Goal: Task Accomplishment & Management: Manage account settings

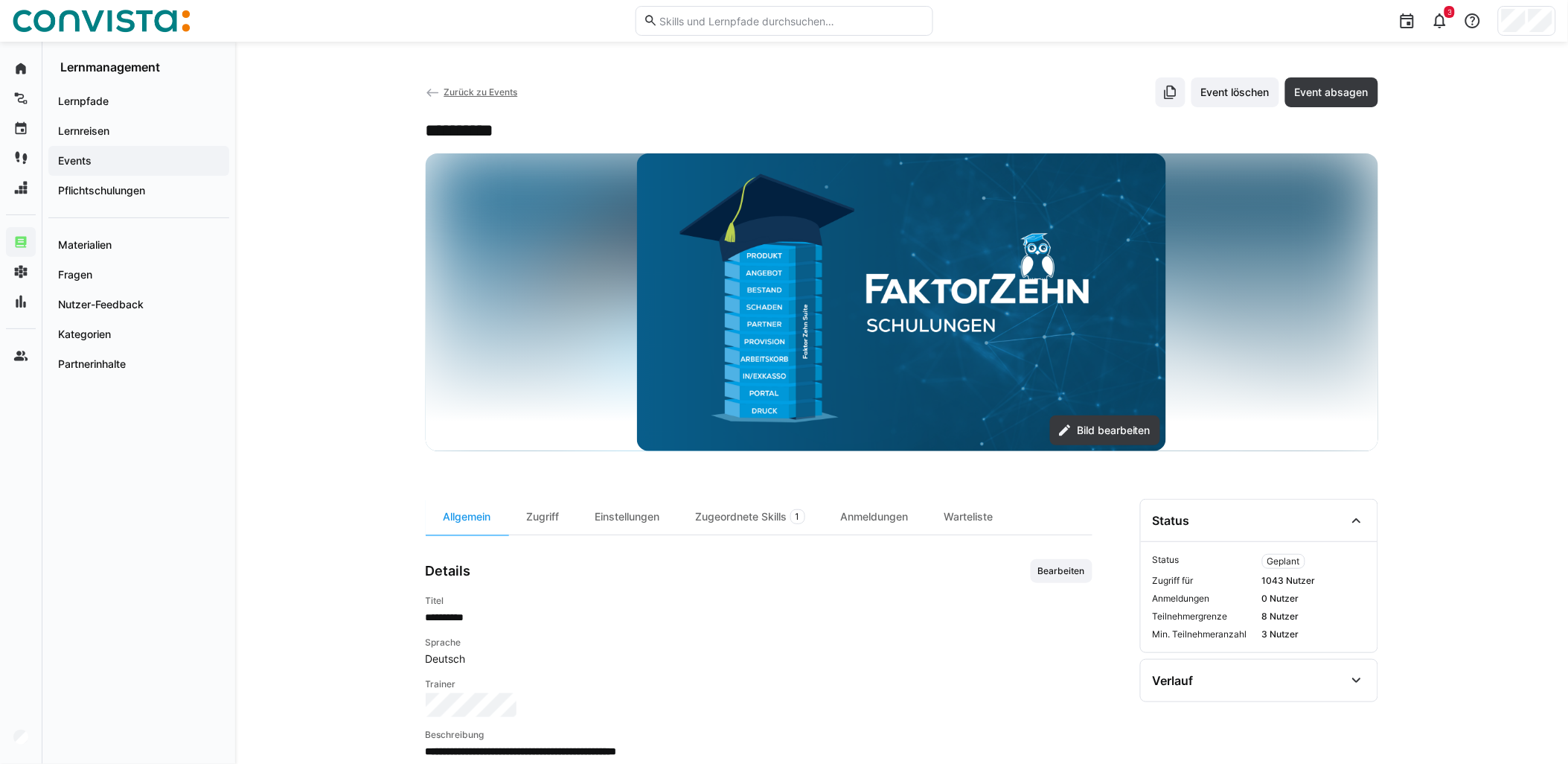
click at [477, 88] on span "Zurück zu Events" at bounding box center [480, 92] width 74 height 11
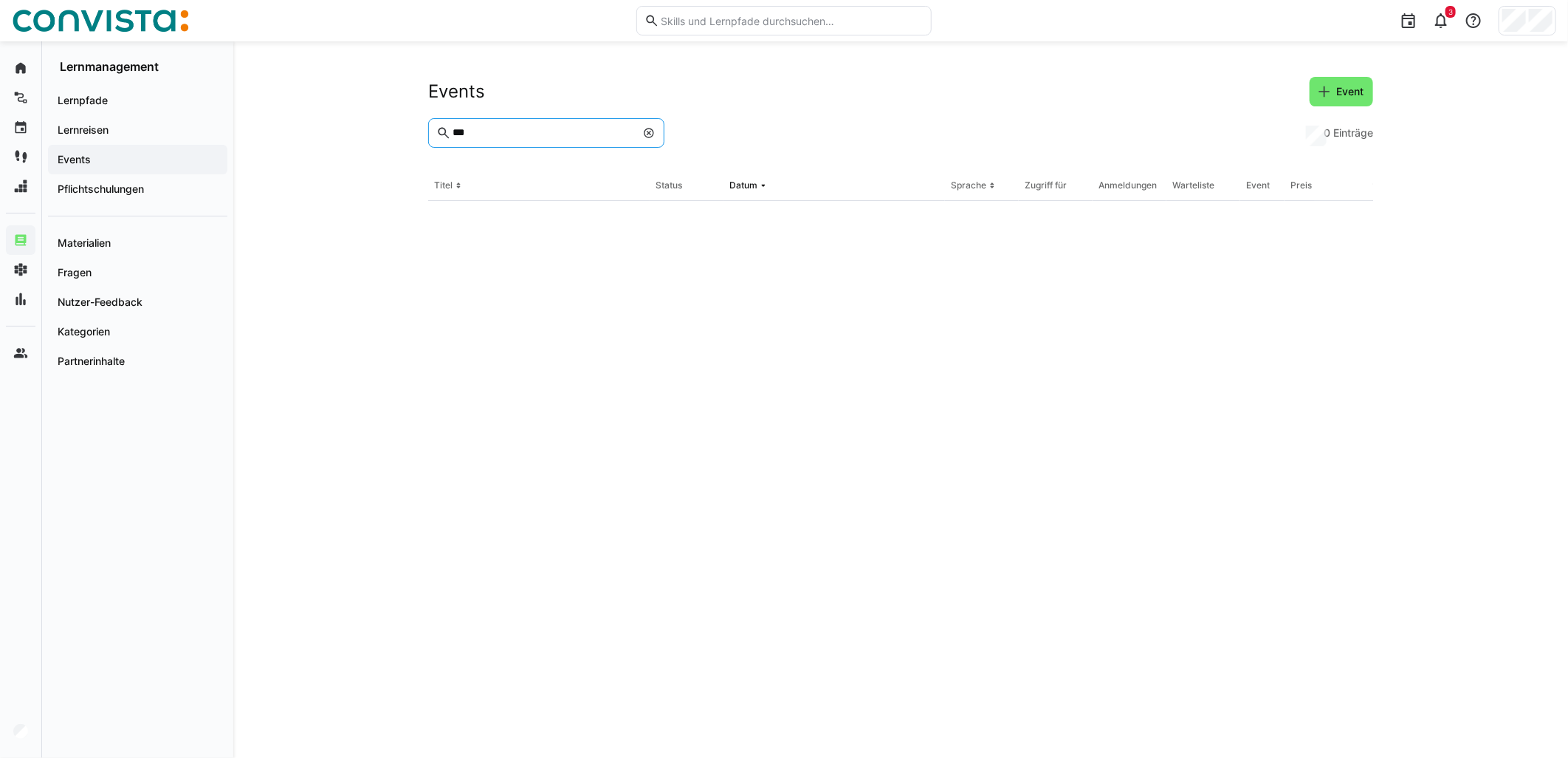
drag, startPoint x: 515, startPoint y: 135, endPoint x: 377, endPoint y: 141, distance: 138.1
click at [413, 126] on div "Events Event *** 0 Einträge Titel Status Datum Sprache Zugriff für Anmeldungen …" at bounding box center [901, 400] width 1335 height 716
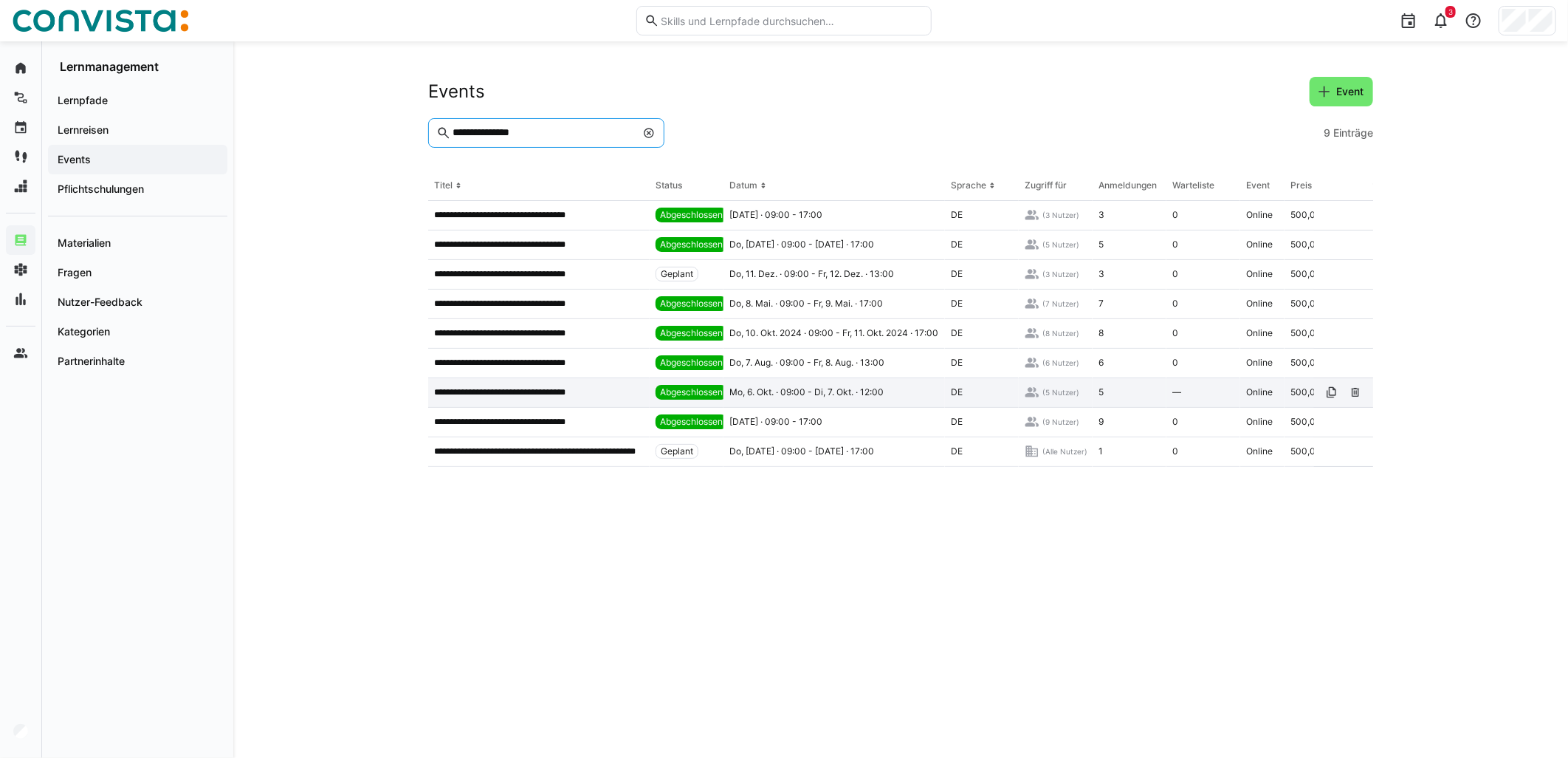
type input "**********"
click at [757, 389] on span "Mo, 6. Okt. · 09:00 - Di, 7. Okt. · 12:00" at bounding box center [806, 392] width 154 height 12
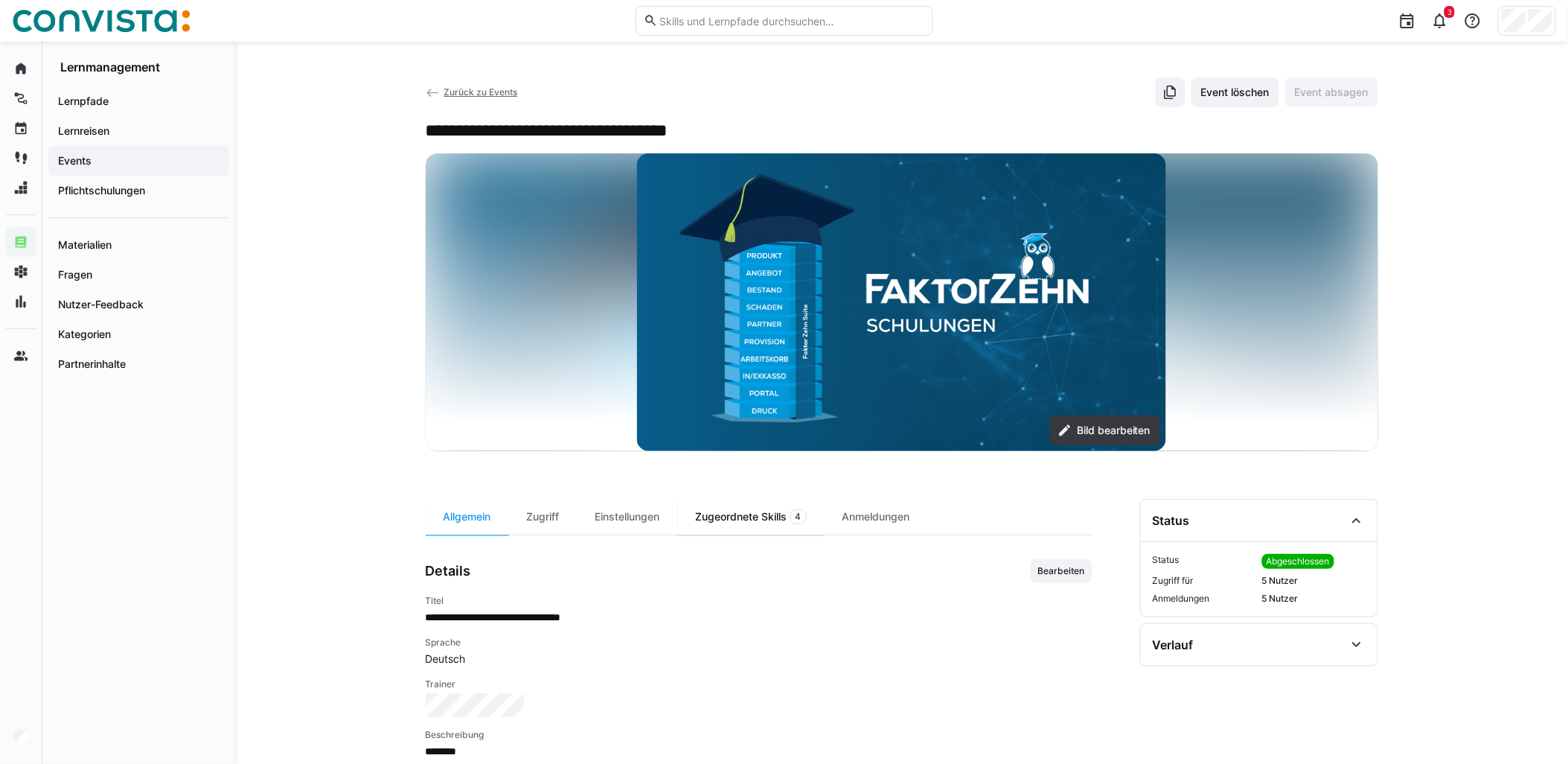
click at [752, 525] on div "Zugeordnete Skills 4" at bounding box center [750, 516] width 146 height 36
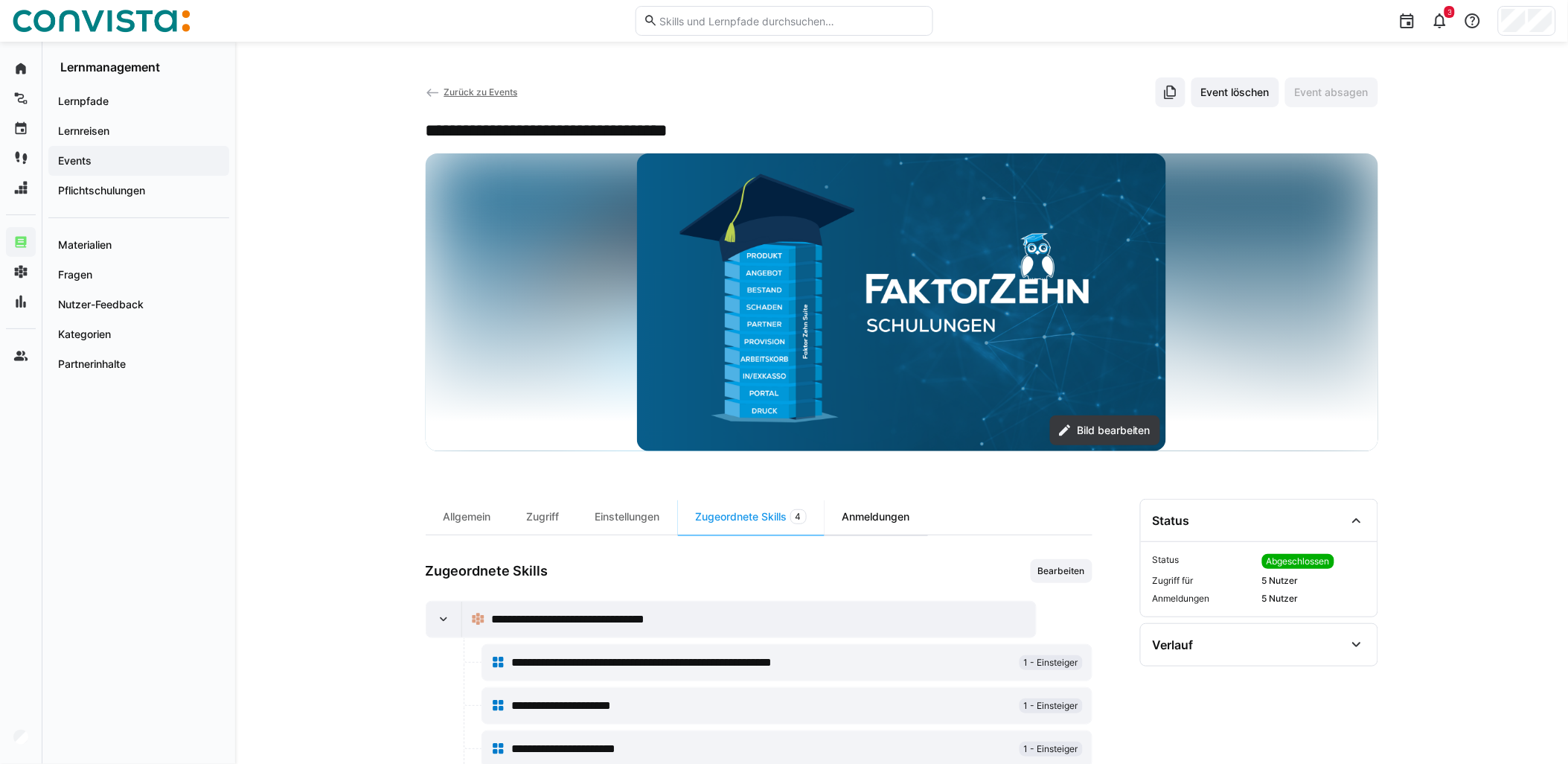
click at [894, 525] on div "Anmeldungen" at bounding box center [876, 516] width 104 height 36
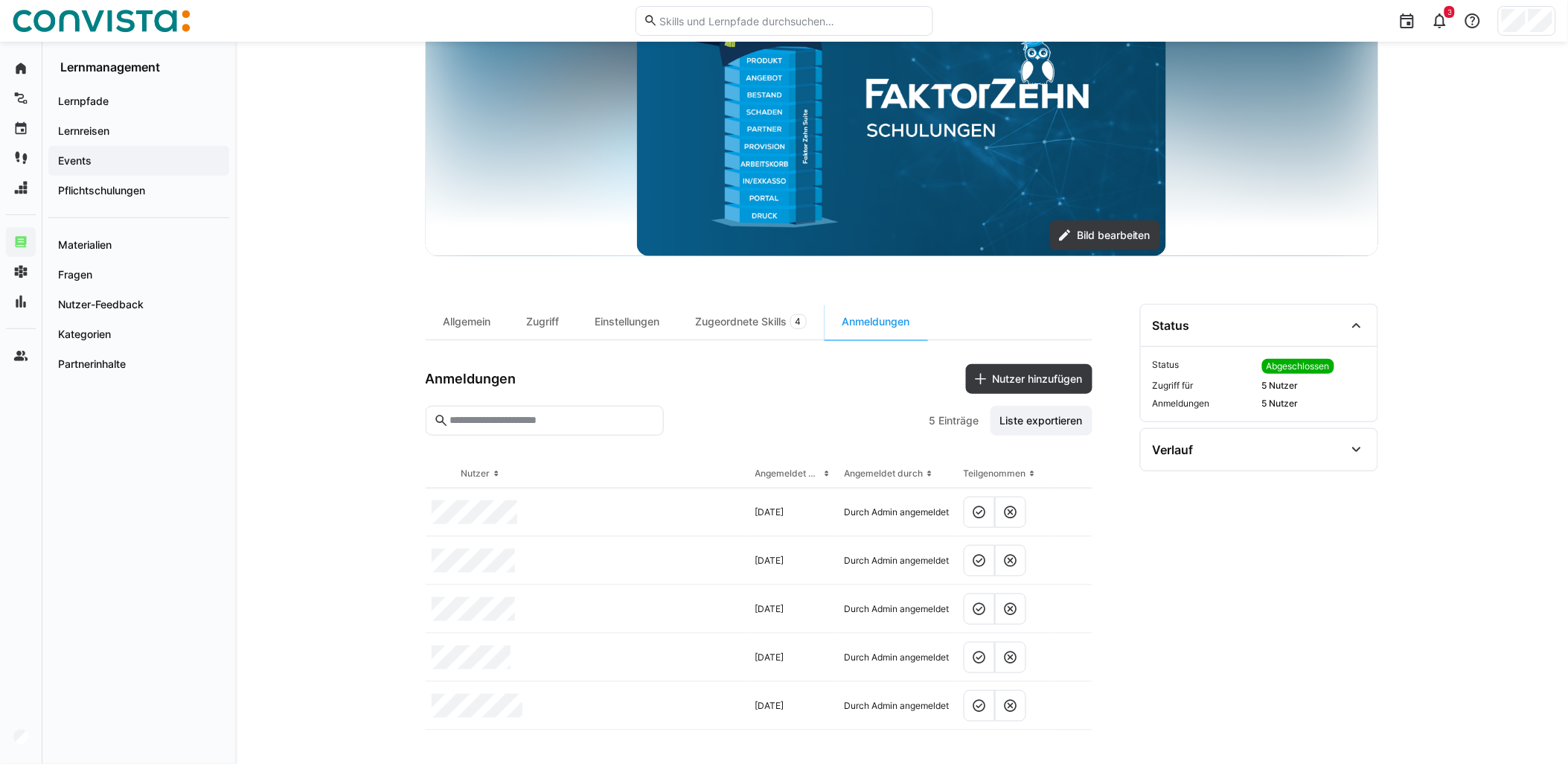
scroll to position [197, 0]
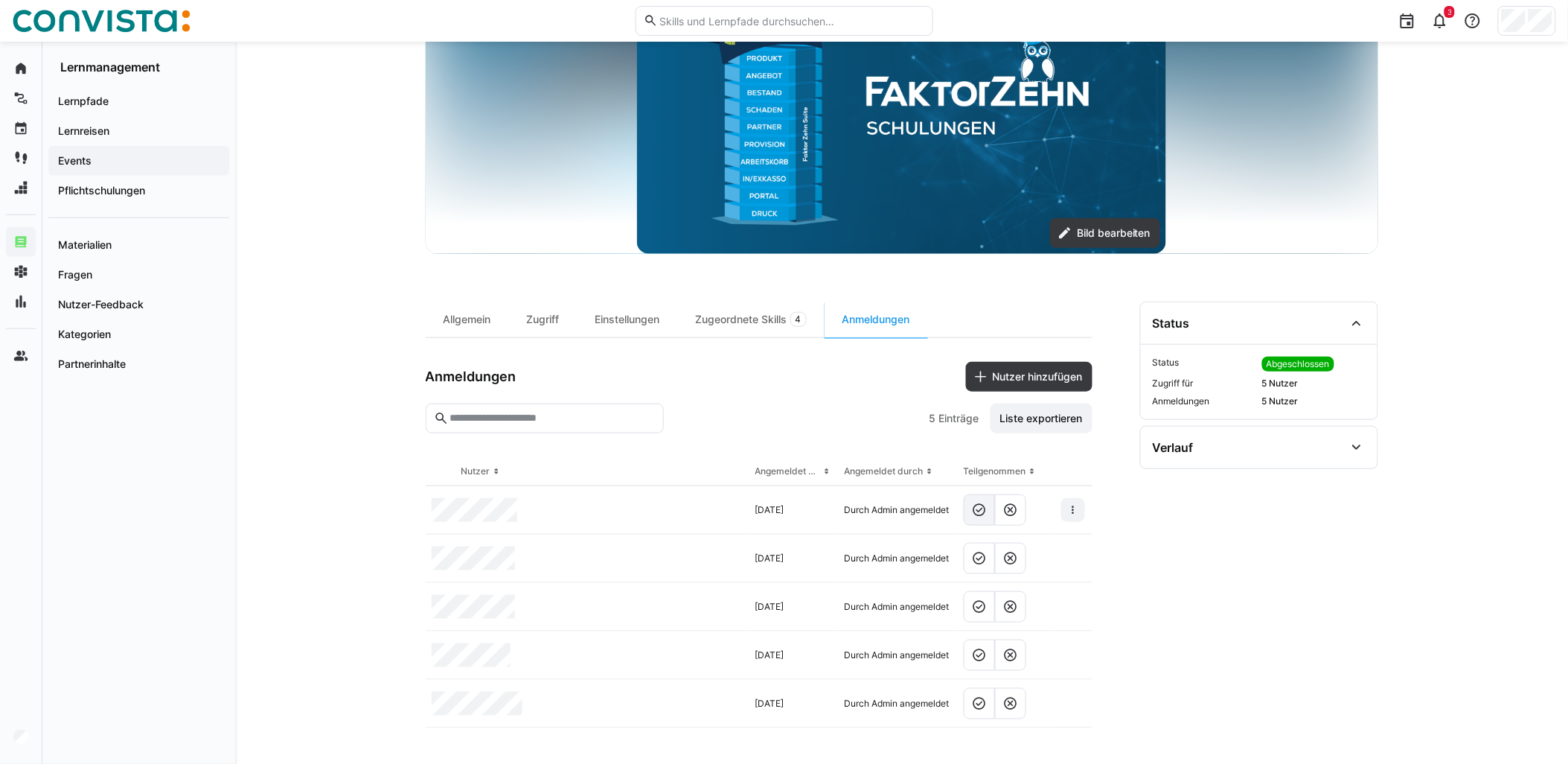
click at [984, 510] on eds-icon at bounding box center [979, 510] width 15 height 15
click at [978, 559] on eds-icon at bounding box center [979, 558] width 15 height 15
click at [984, 606] on eds-icon at bounding box center [979, 606] width 15 height 15
click at [982, 657] on eds-icon at bounding box center [979, 655] width 15 height 15
click at [978, 705] on eds-icon at bounding box center [979, 703] width 15 height 15
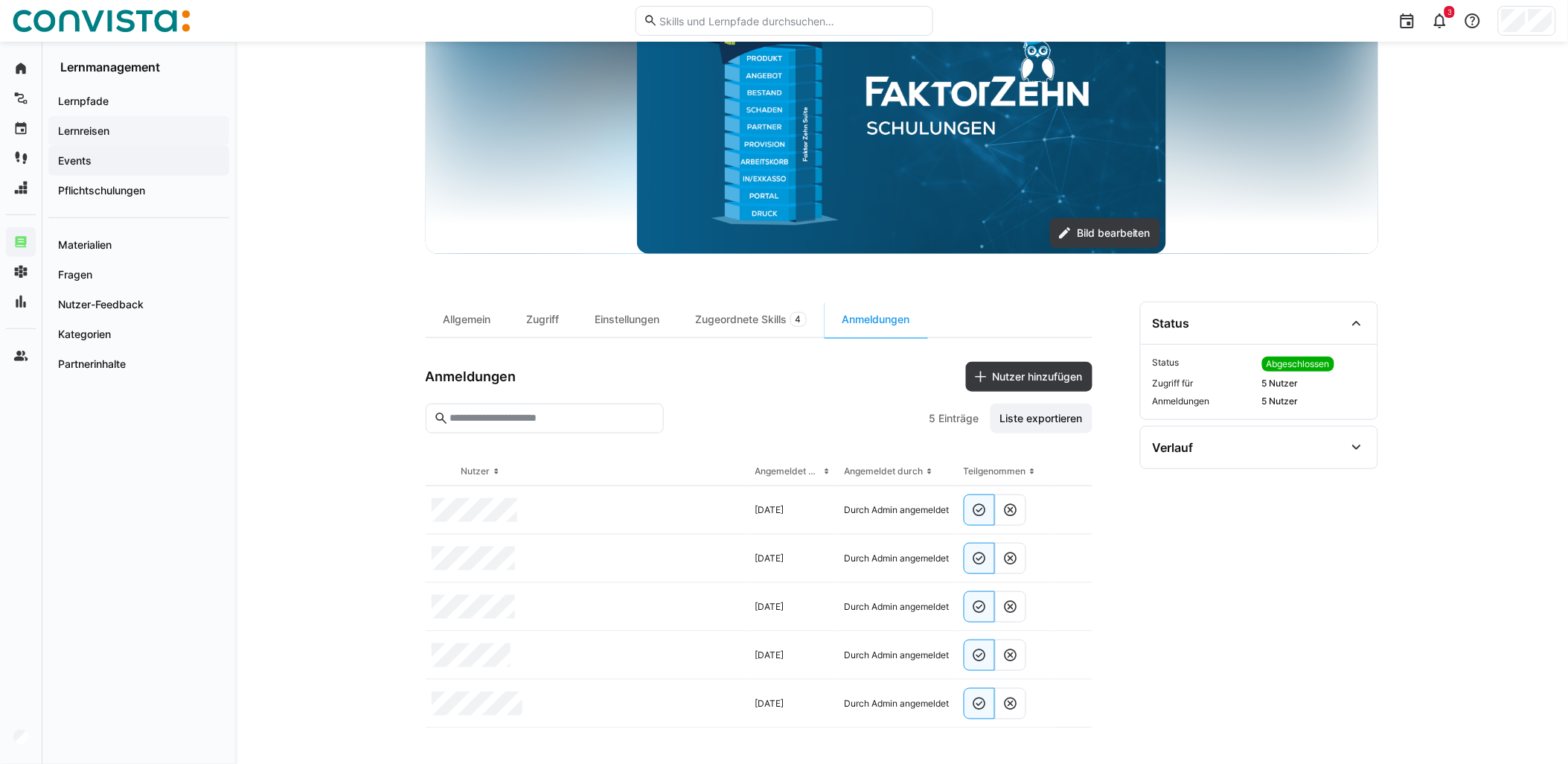
click at [140, 132] on span "Lernreisen" at bounding box center [139, 131] width 166 height 15
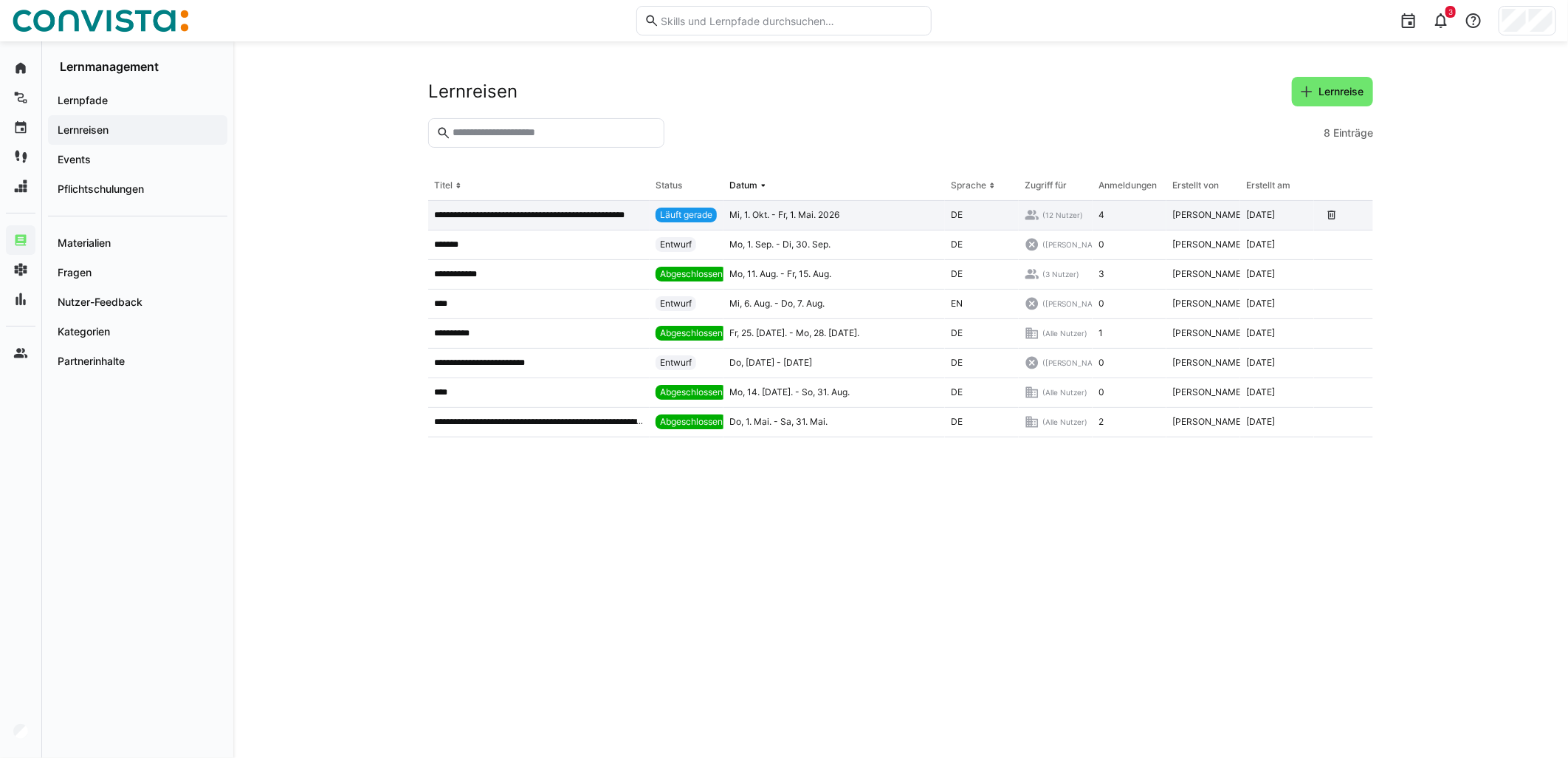
click at [576, 211] on p "**********" at bounding box center [539, 214] width 210 height 12
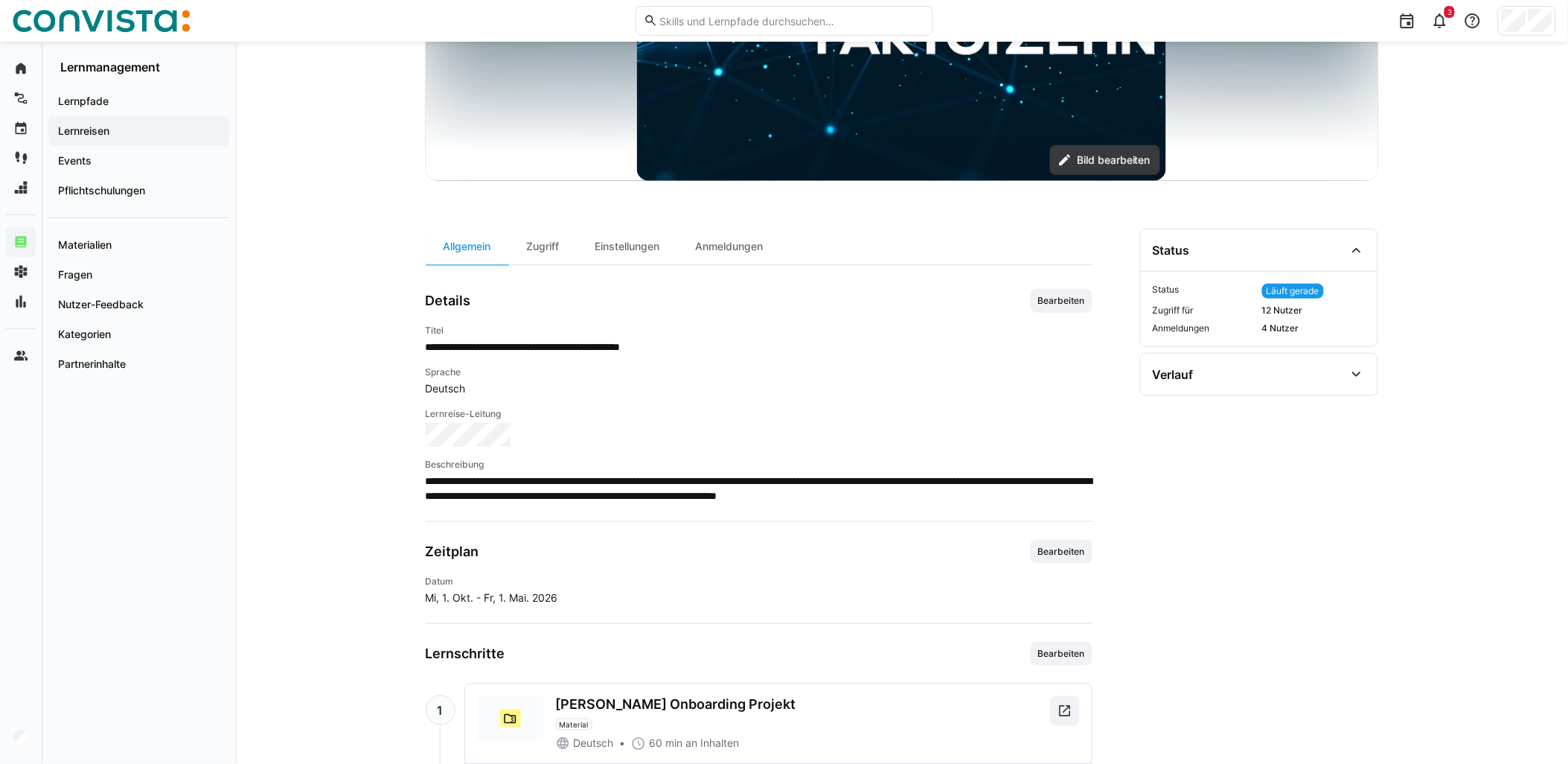
scroll to position [330, 0]
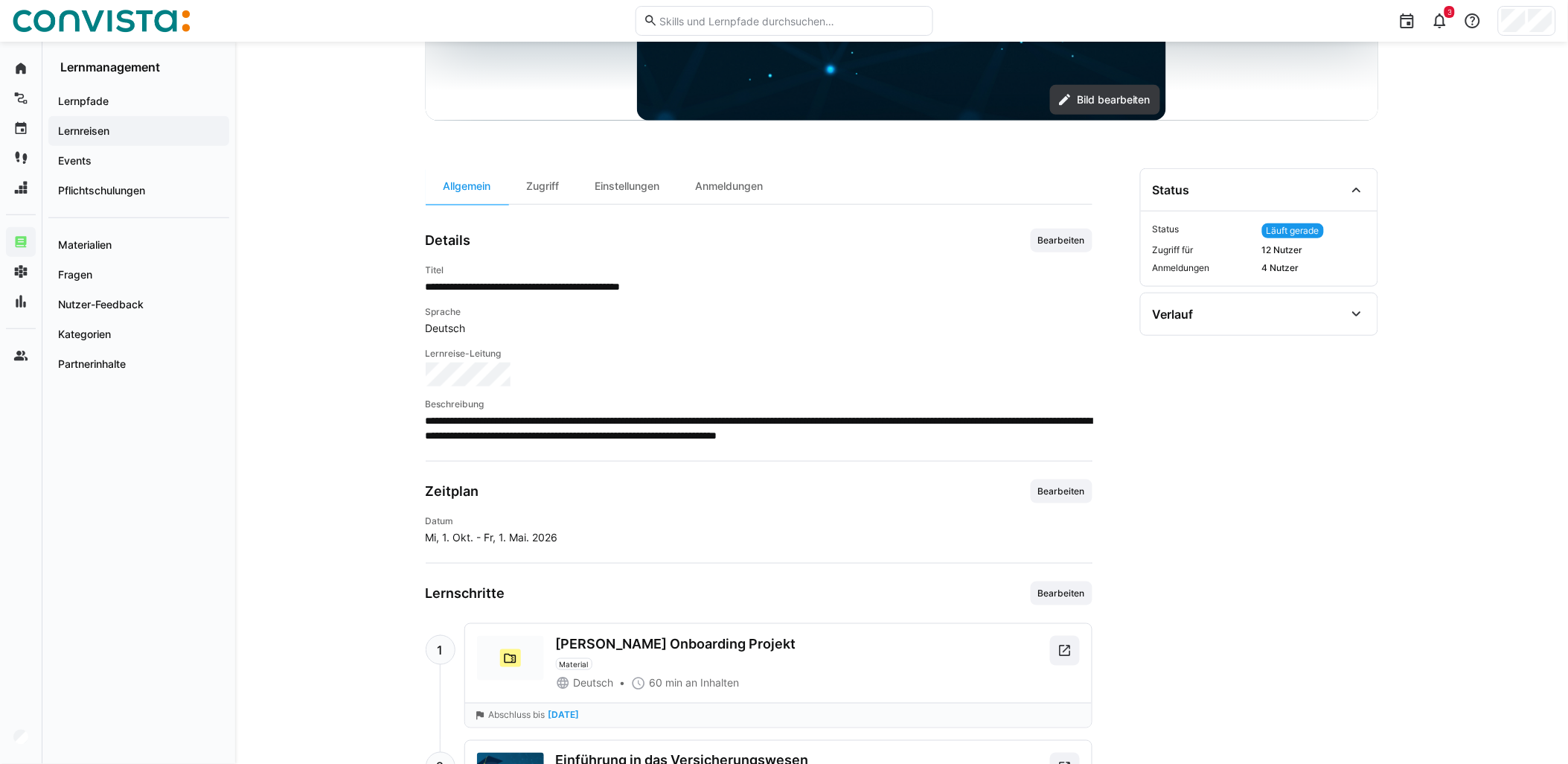
click at [1075, 599] on span "Bearbeiten" at bounding box center [1061, 593] width 50 height 12
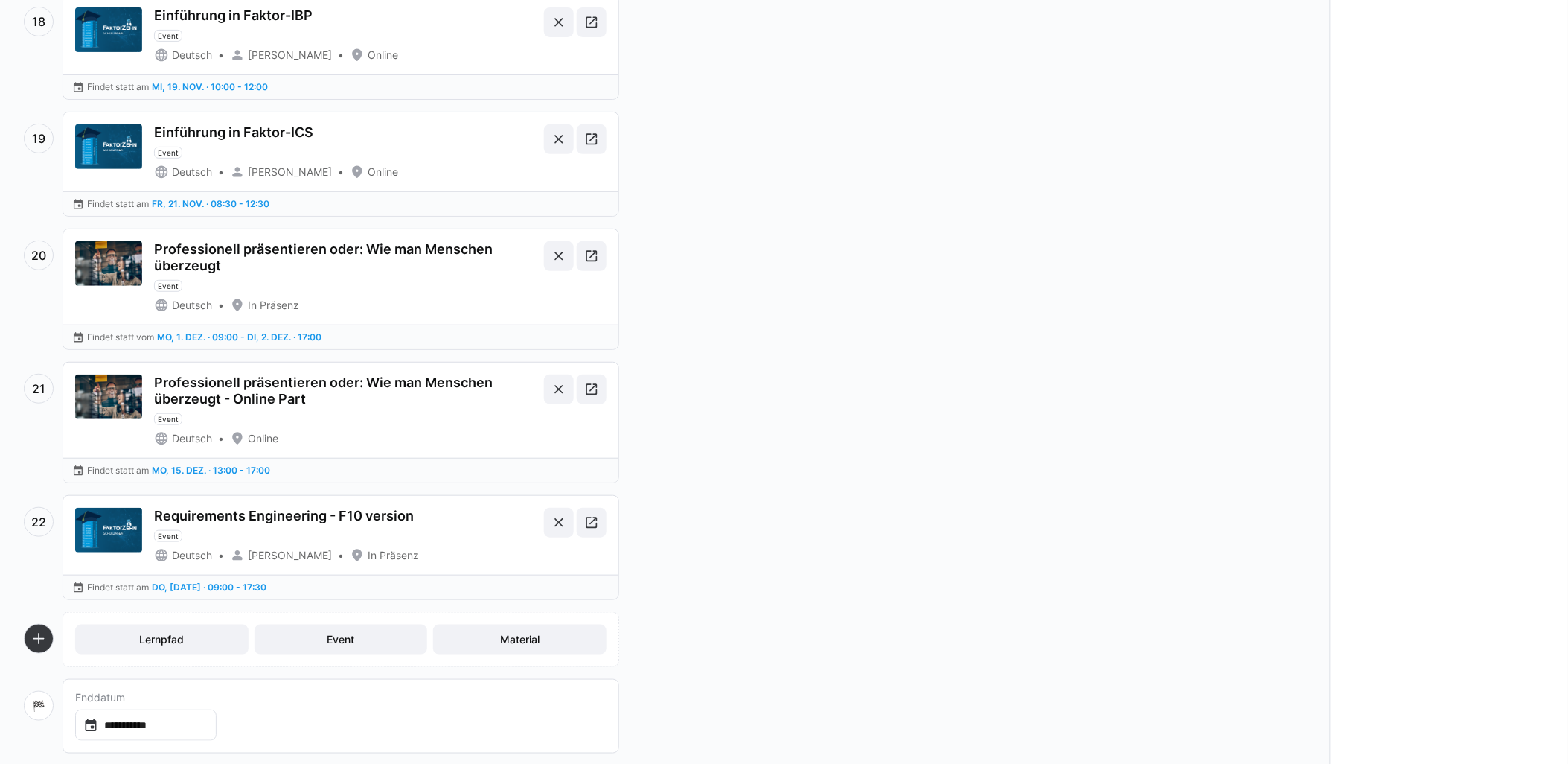
scroll to position [2202, 0]
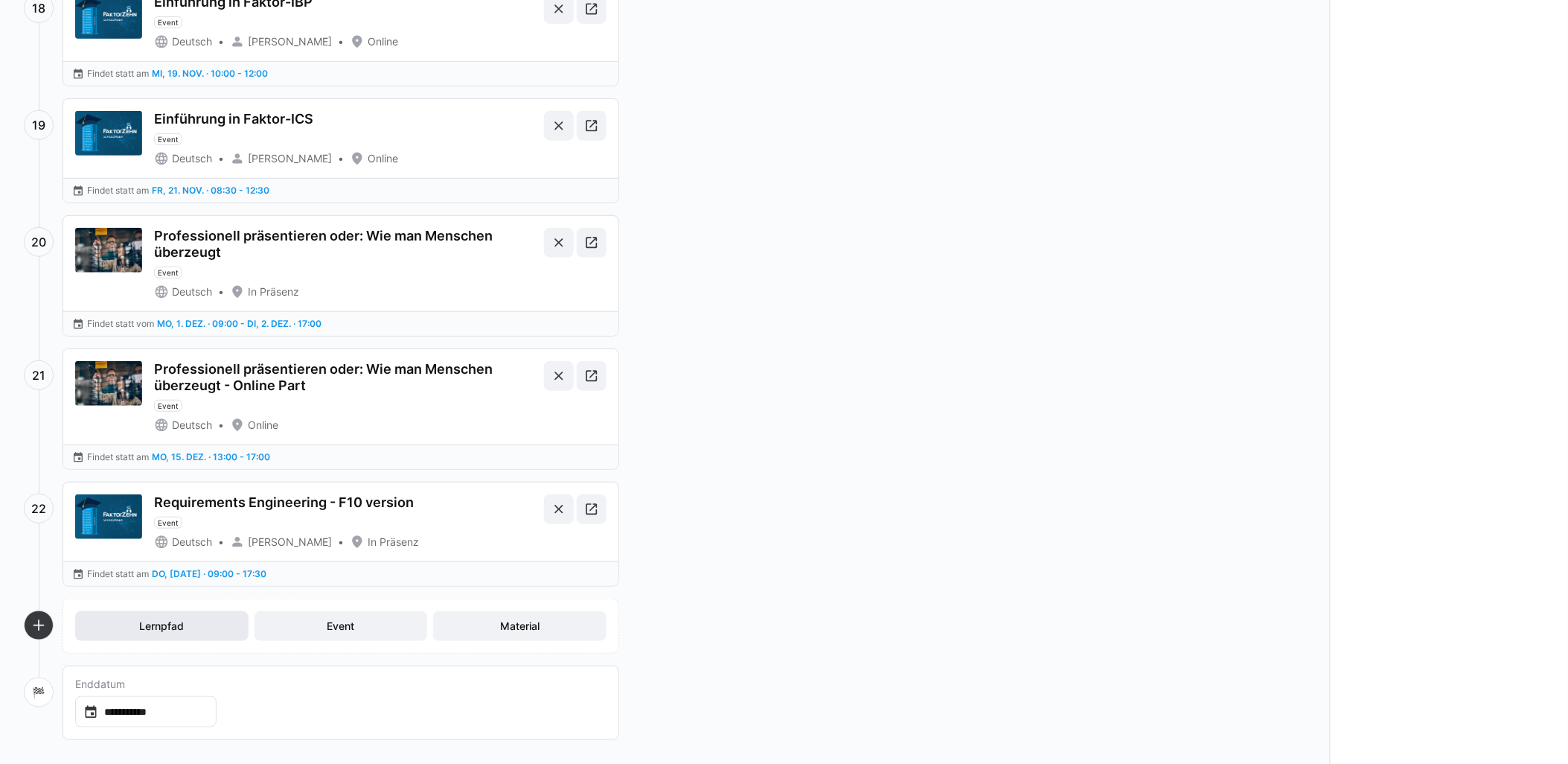
click at [192, 635] on span "Lernpfad" at bounding box center [161, 626] width 173 height 30
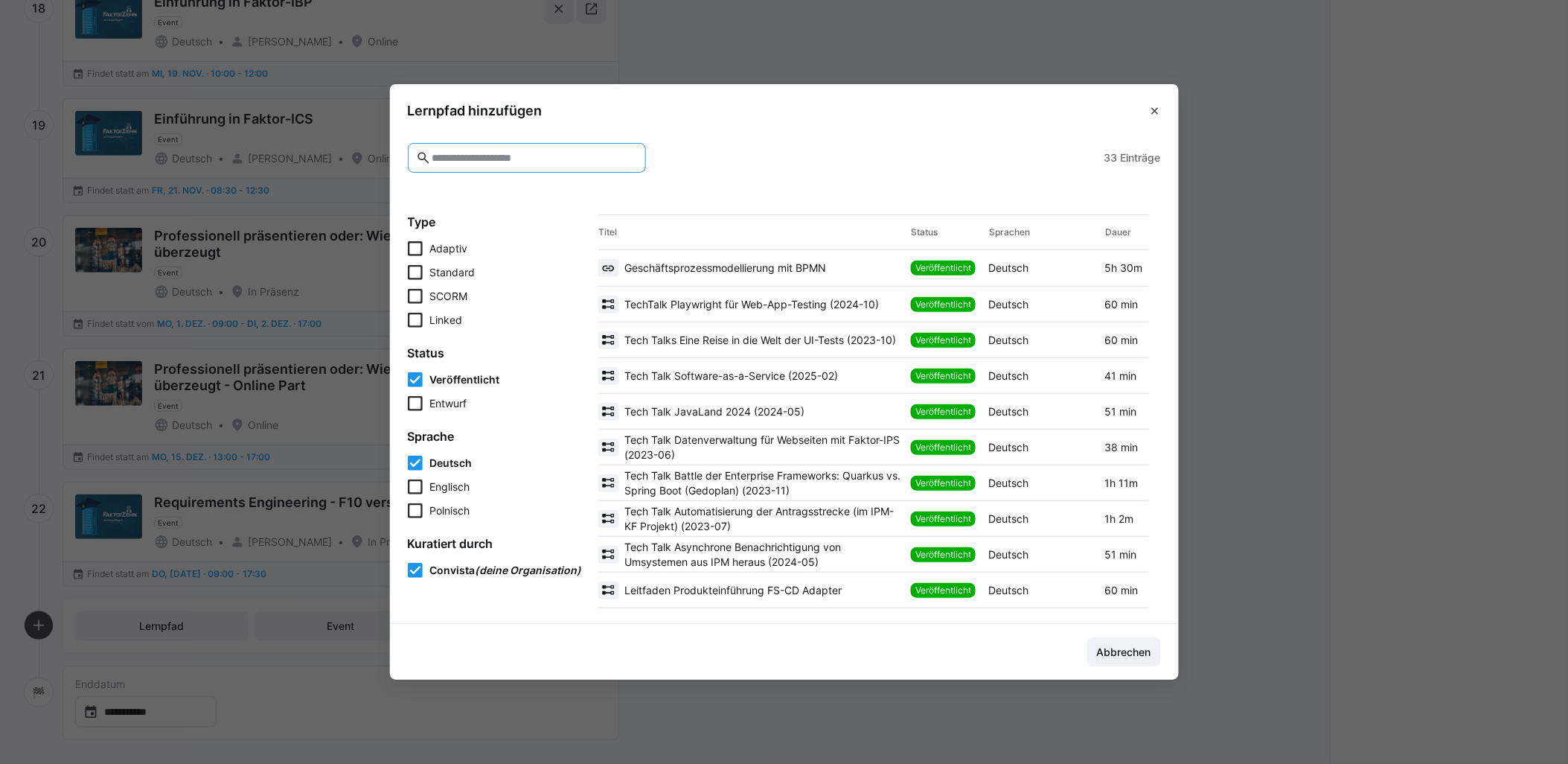
click at [545, 156] on input "text" at bounding box center [533, 158] width 207 height 13
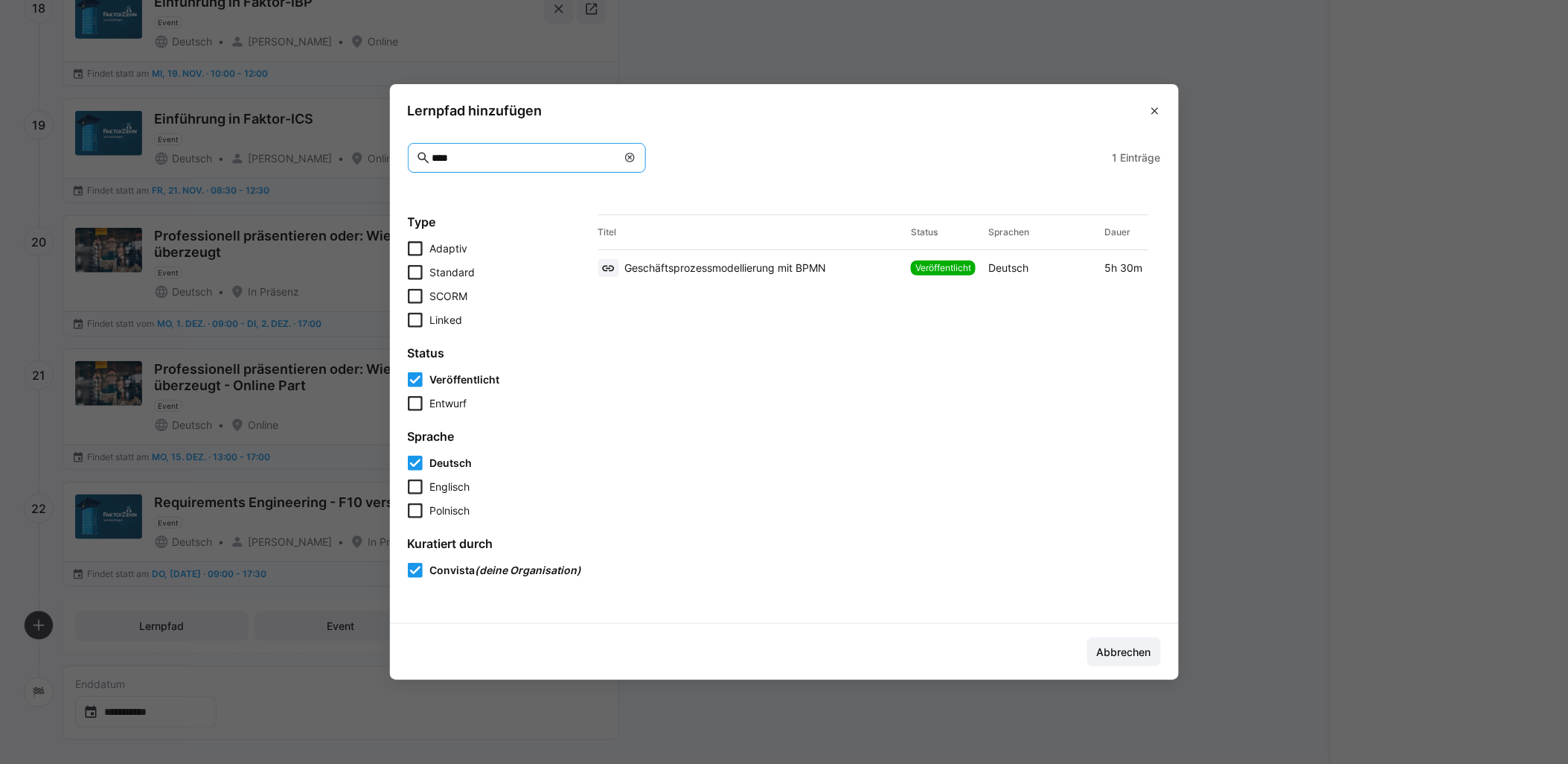
type input "****"
click at [649, 259] on div "Geschäftsprozessmodellierung mit BPMN" at bounding box center [752, 268] width 307 height 18
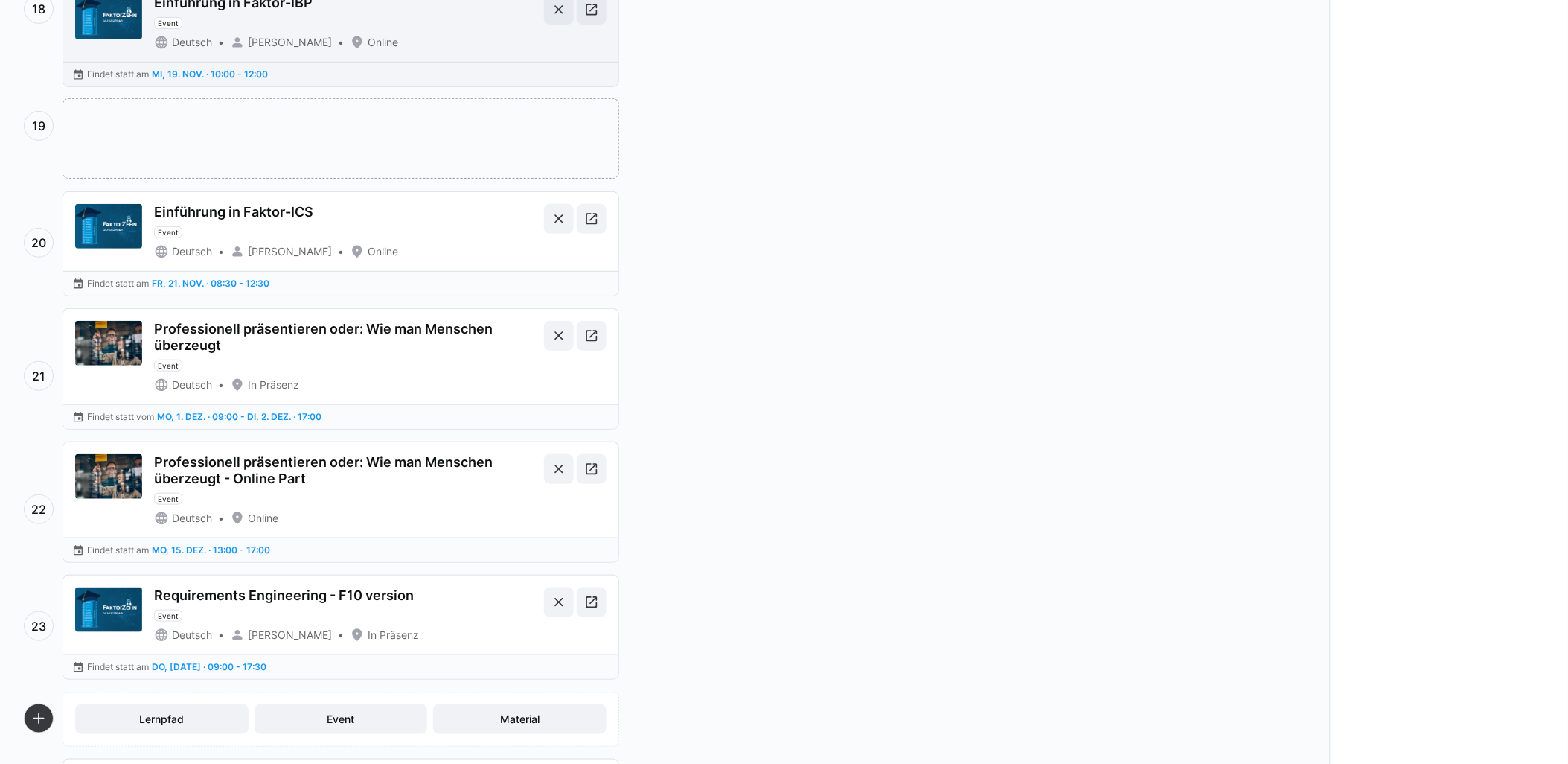
drag, startPoint x: 298, startPoint y: 649, endPoint x: 325, endPoint y: 82, distance: 567.6
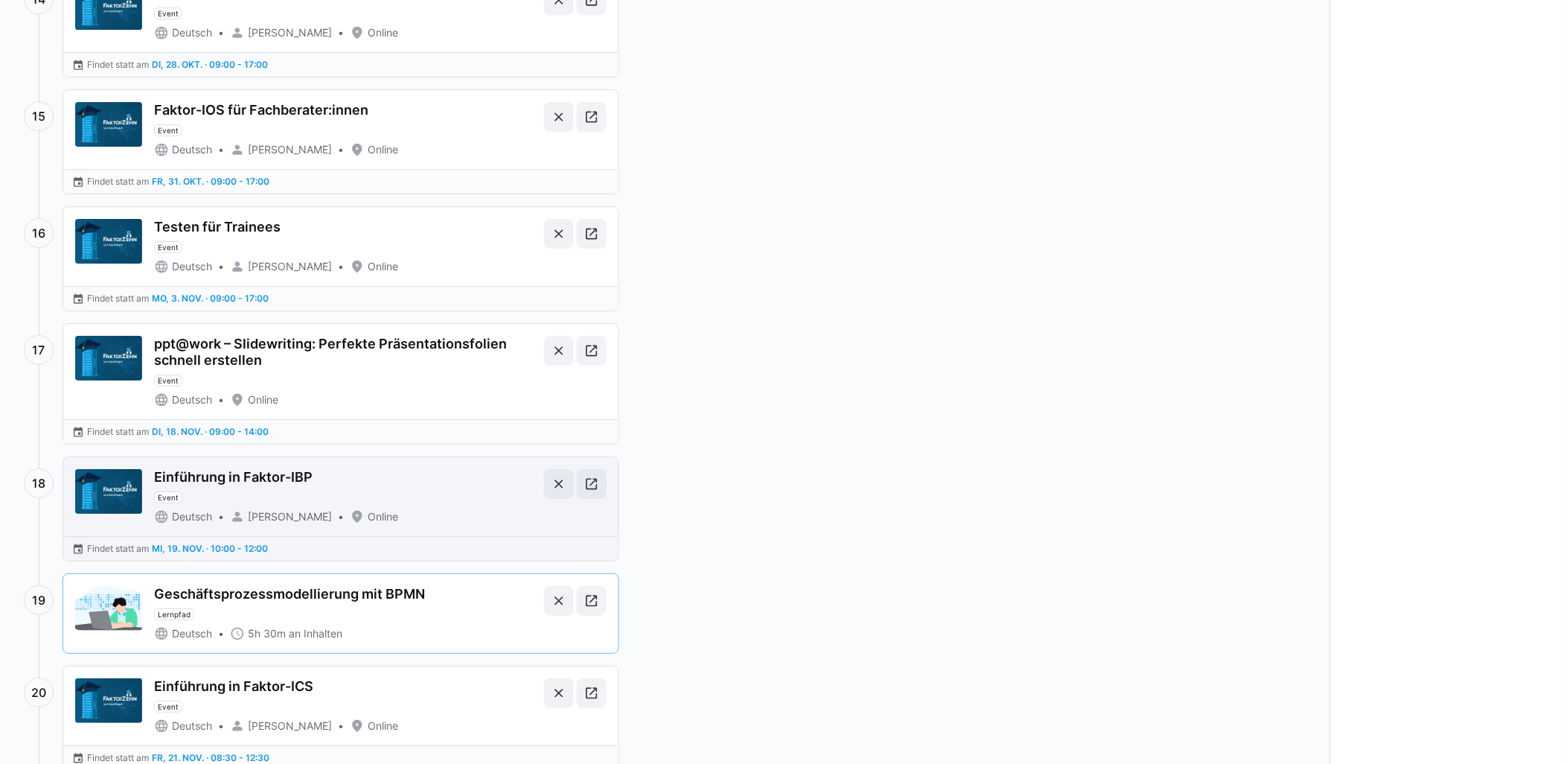
scroll to position [1701, 0]
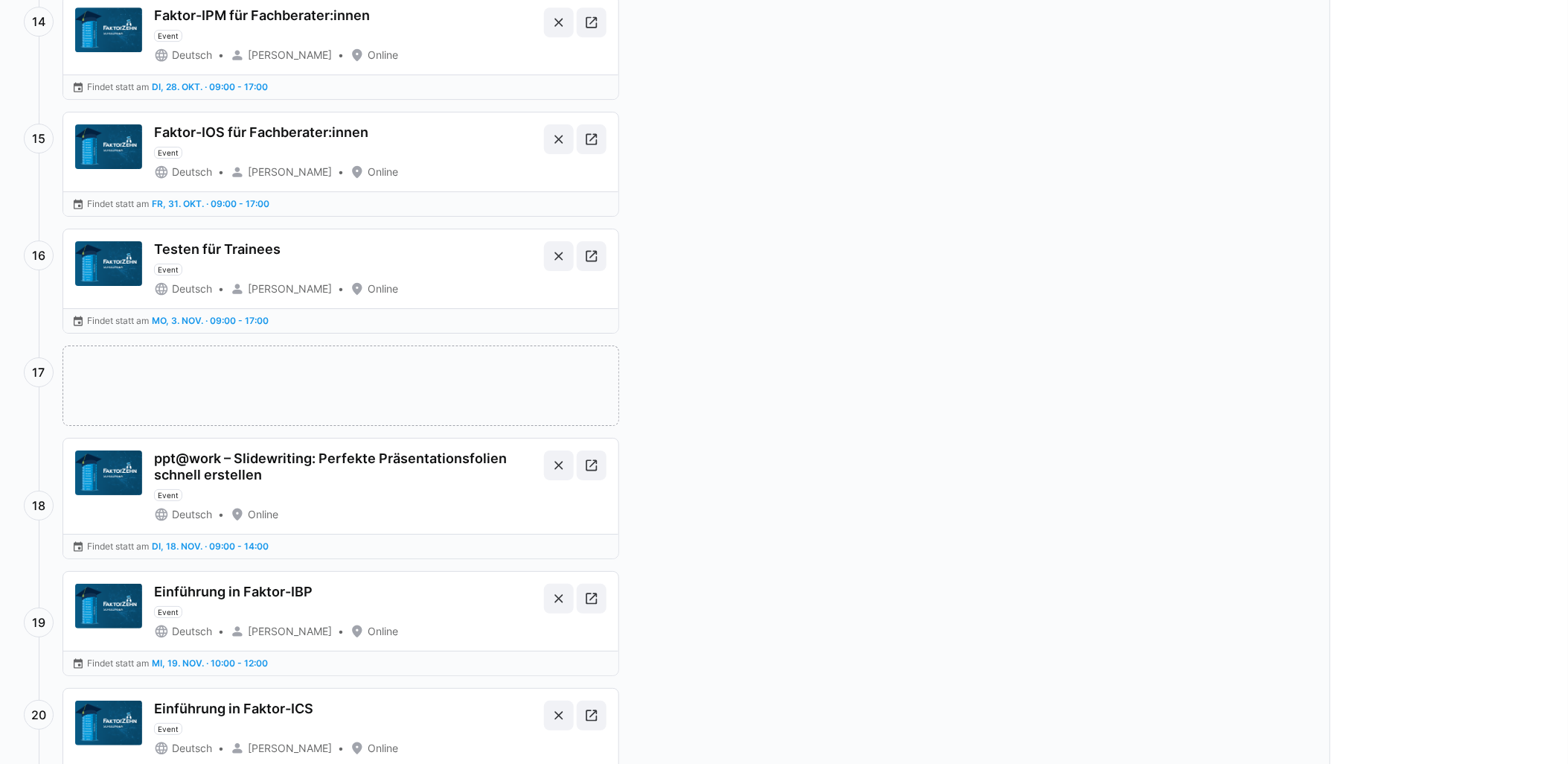
drag, startPoint x: 291, startPoint y: 629, endPoint x: 308, endPoint y: 383, distance: 246.6
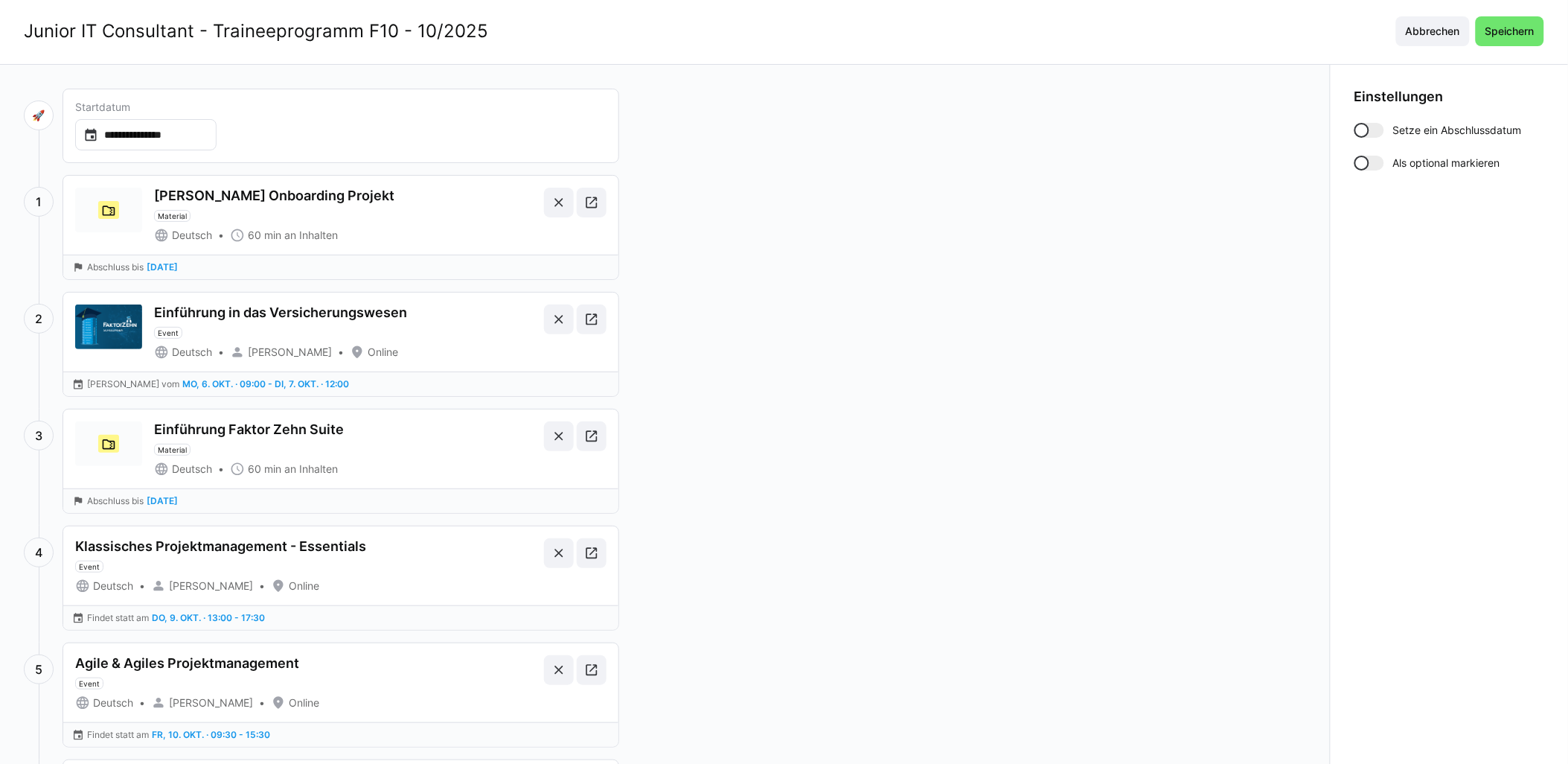
scroll to position [0, 0]
click at [1366, 129] on div at bounding box center [1361, 131] width 15 height 15
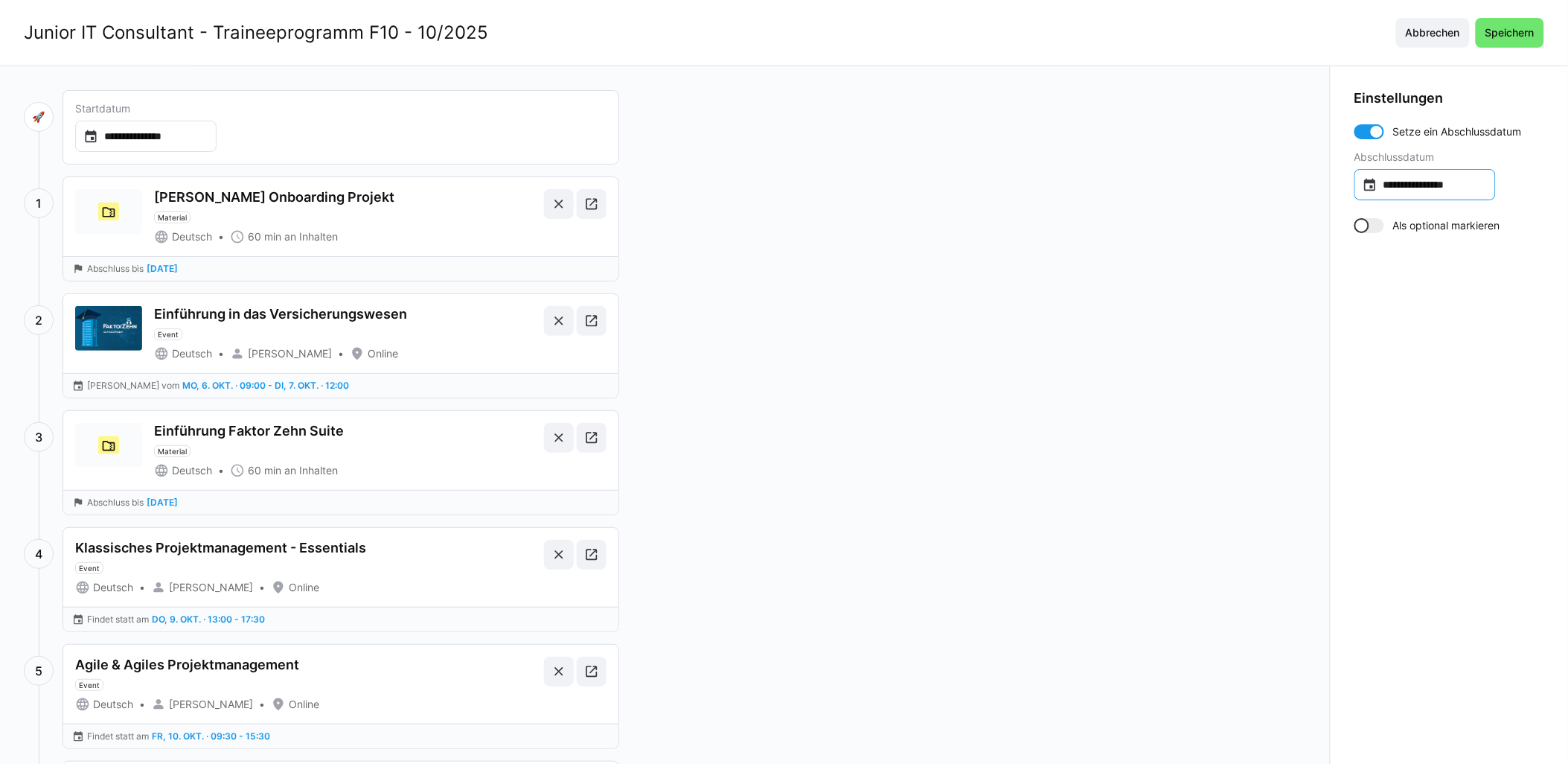
click at [1420, 184] on input "**********" at bounding box center [1432, 184] width 110 height 15
click at [1422, 322] on span "6" at bounding box center [1423, 324] width 27 height 27
type input "**********"
click at [1505, 39] on span "Speichern" at bounding box center [1510, 32] width 54 height 15
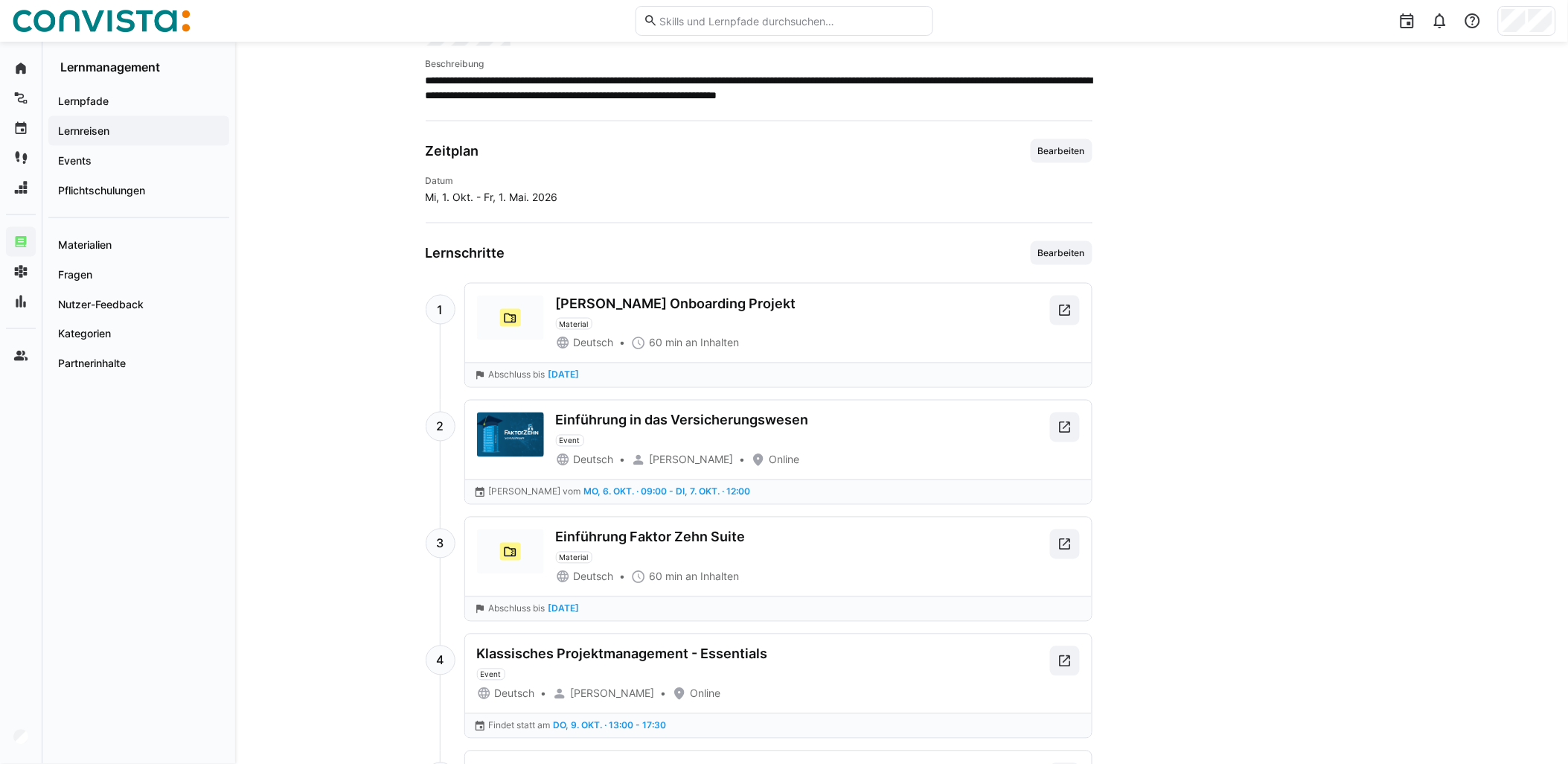
scroll to position [694, 0]
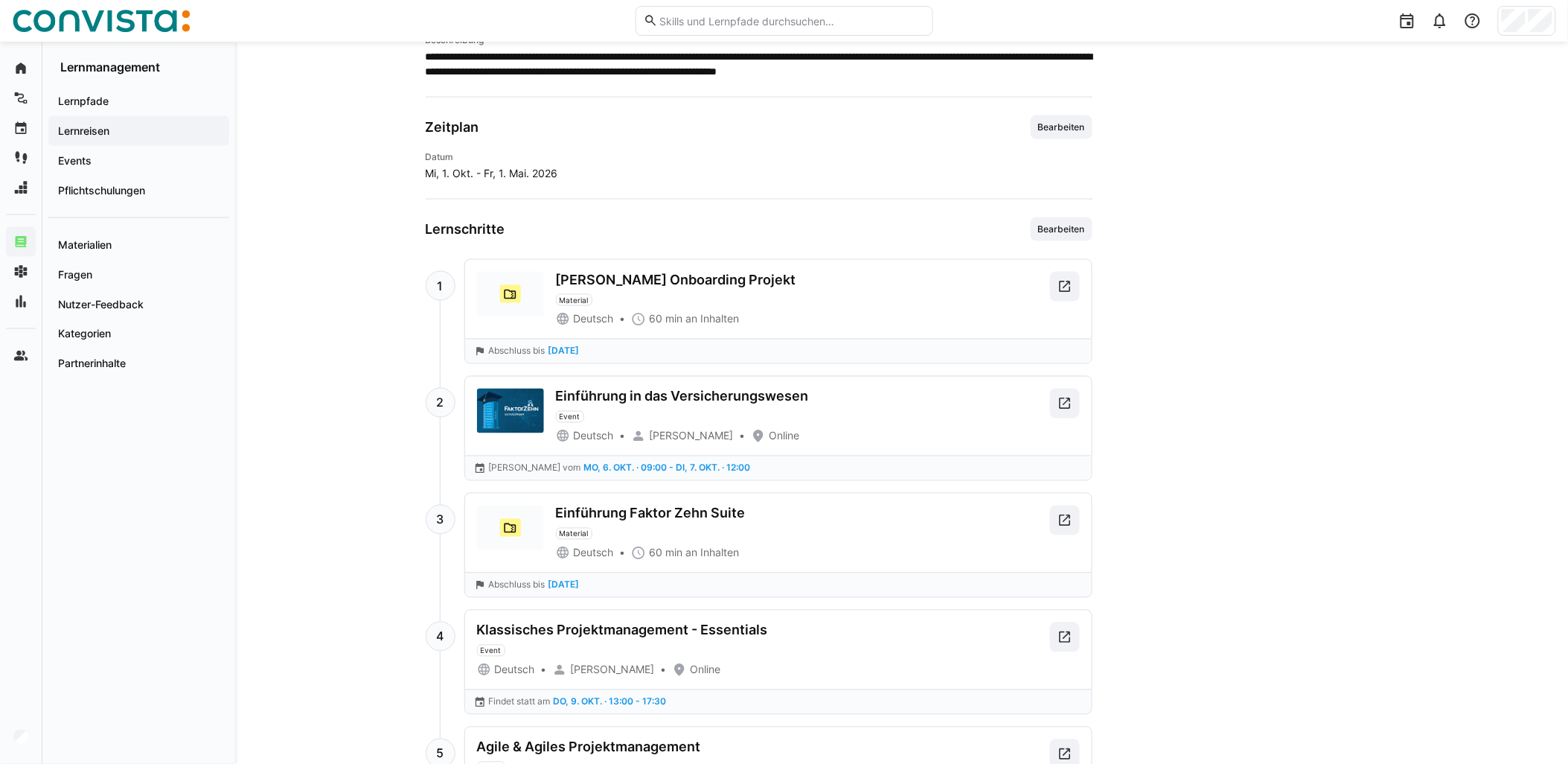
click at [506, 405] on img at bounding box center [511, 411] width 67 height 44
click at [1065, 403] on eds-icon at bounding box center [1065, 403] width 15 height 15
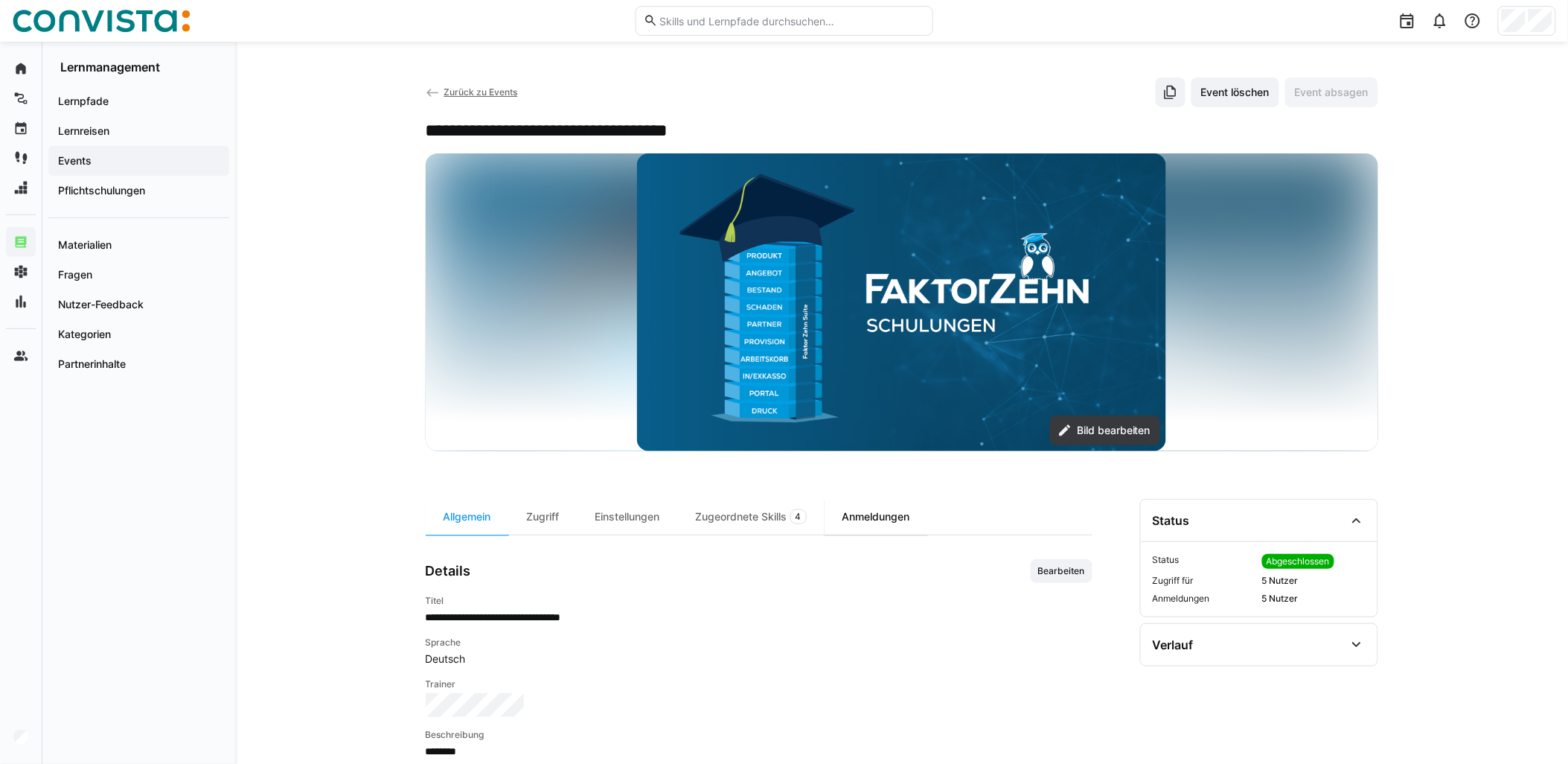
click at [881, 525] on div "Anmeldungen" at bounding box center [876, 516] width 104 height 36
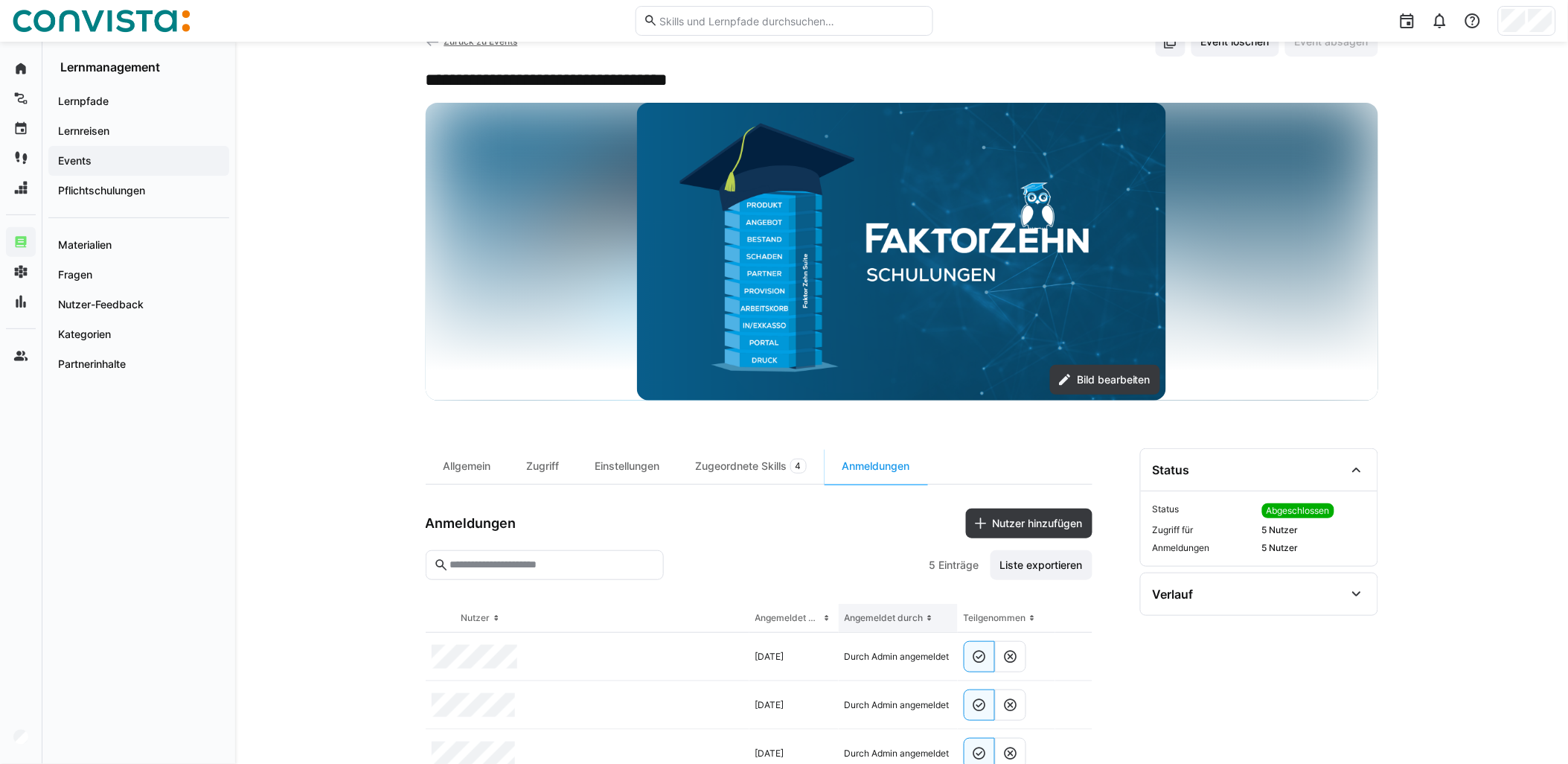
scroll to position [197, 0]
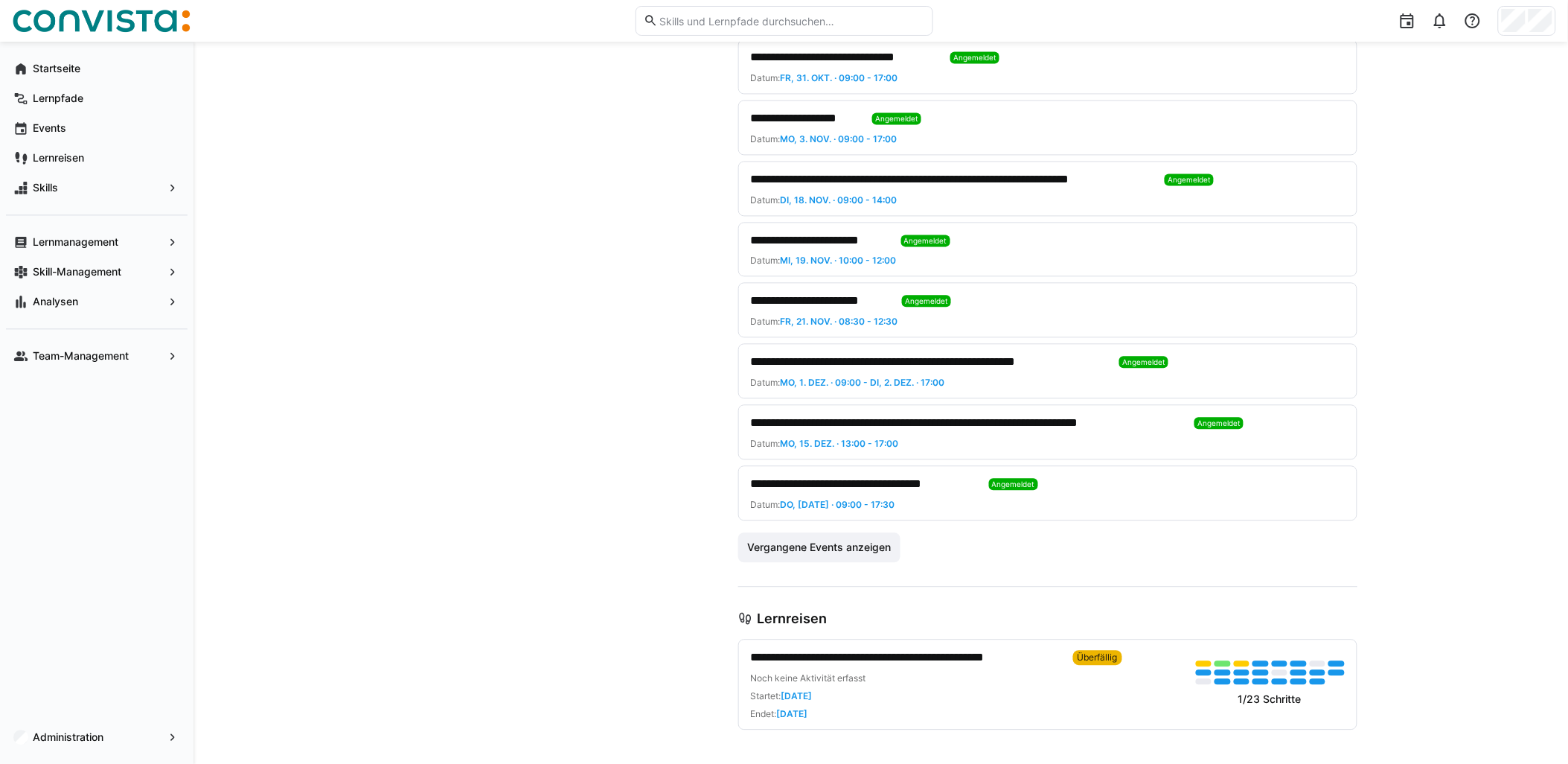
scroll to position [1017, 0]
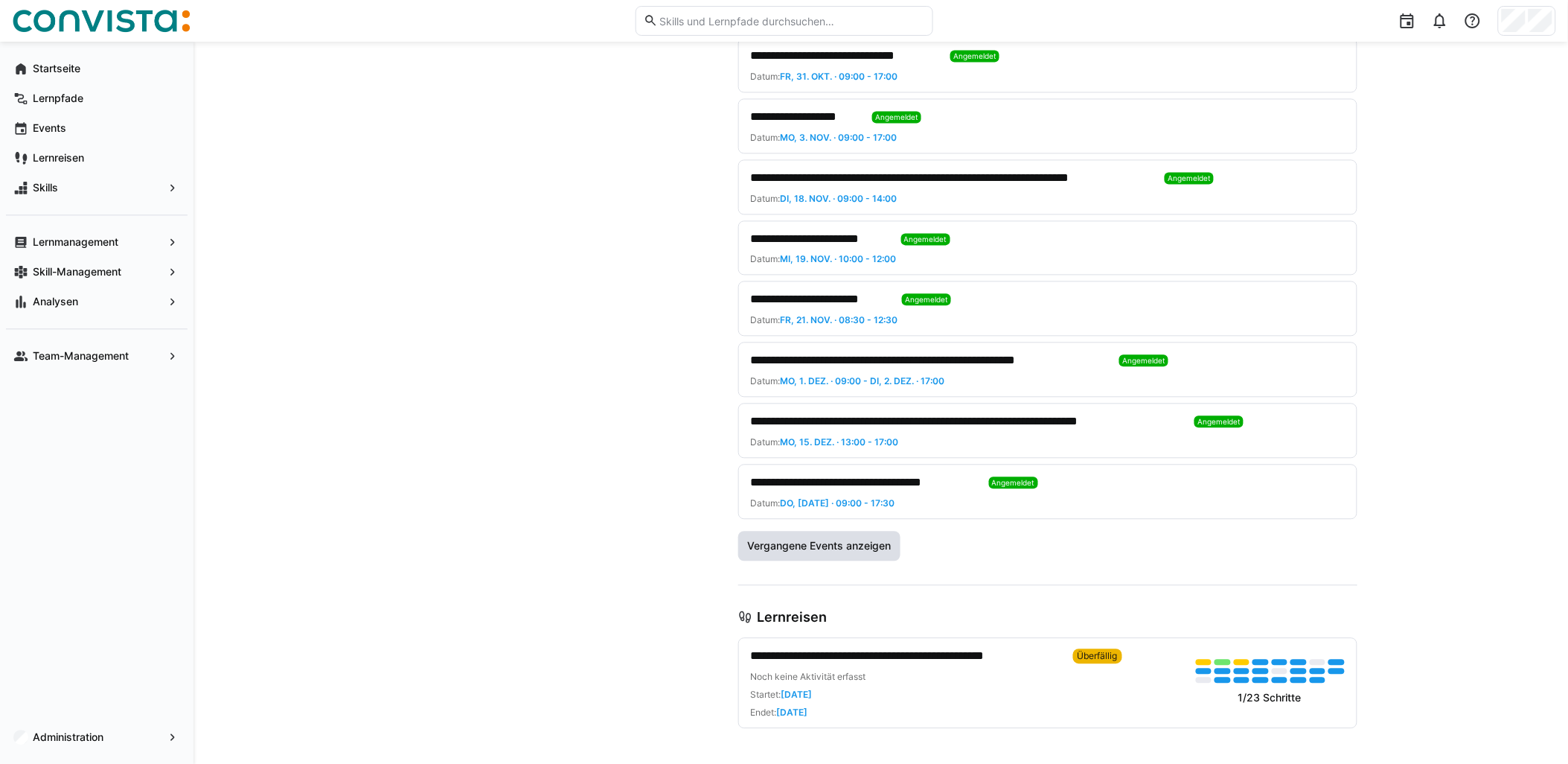
click at [856, 552] on span "Vergangene Events anzeigen" at bounding box center [818, 545] width 148 height 15
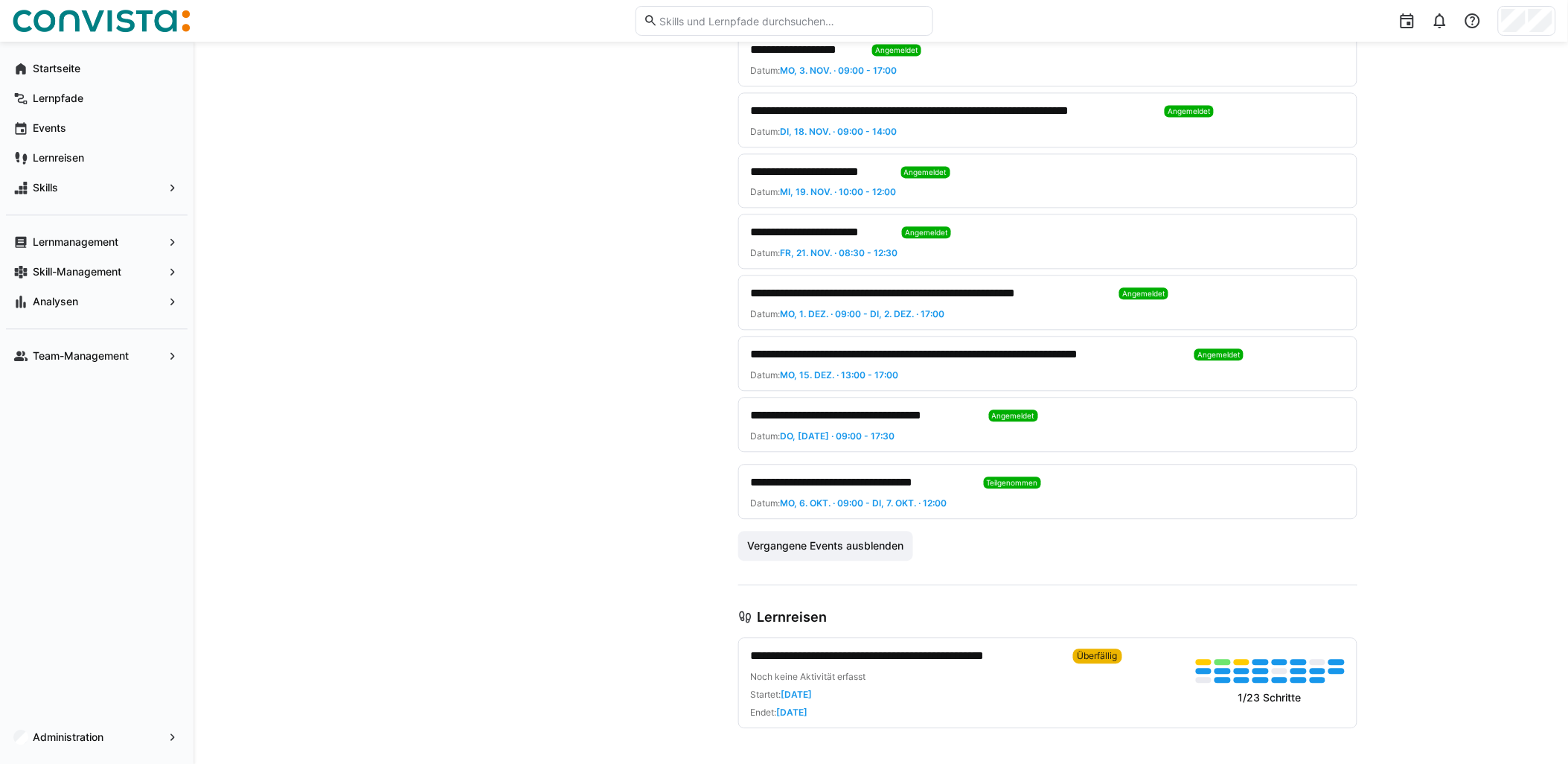
scroll to position [1085, 0]
click at [886, 660] on span "**********" at bounding box center [906, 656] width 310 height 18
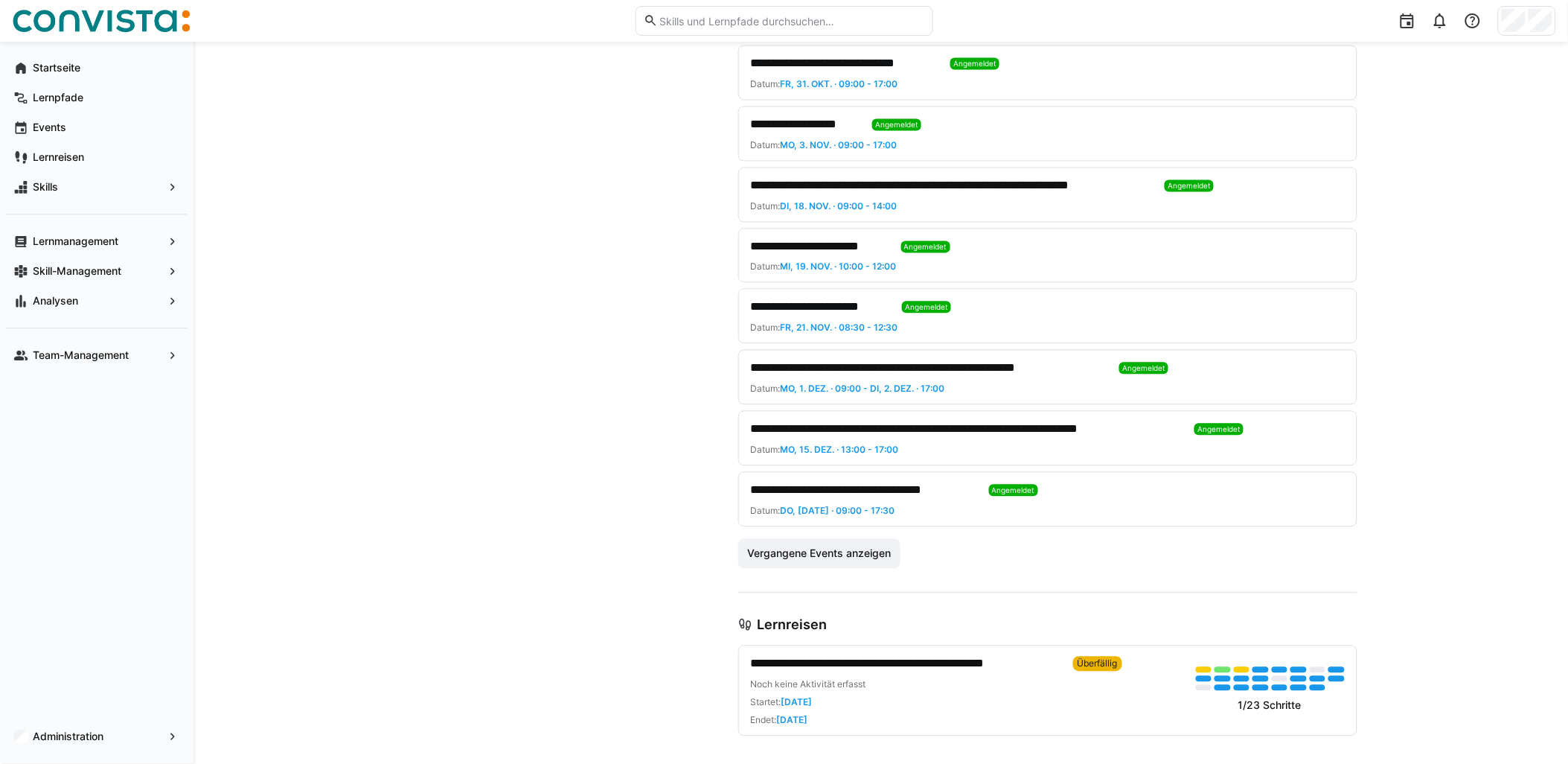
scroll to position [1017, 0]
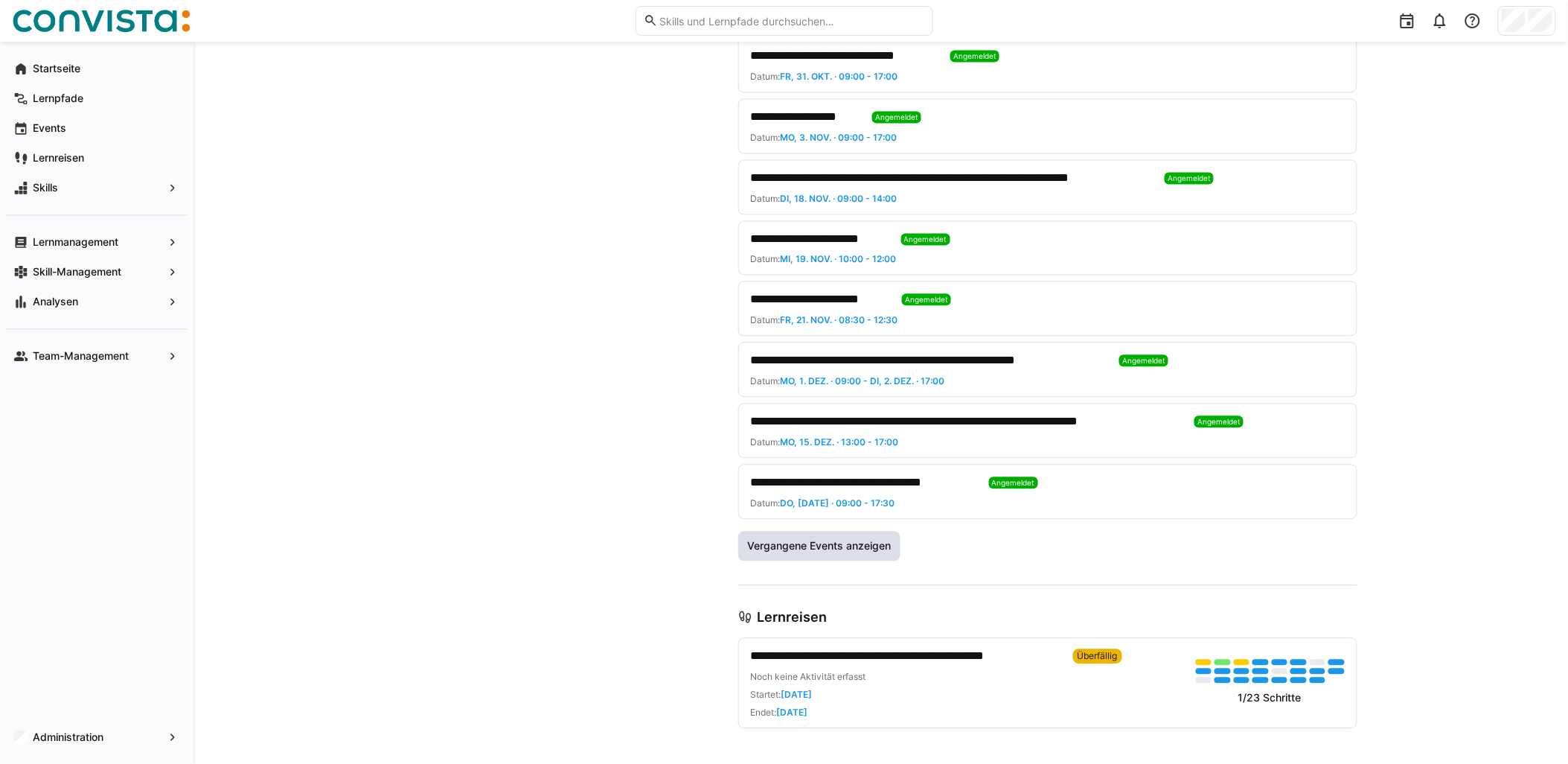
click at [817, 547] on span "Vergangene Events anzeigen" at bounding box center [818, 545] width 148 height 15
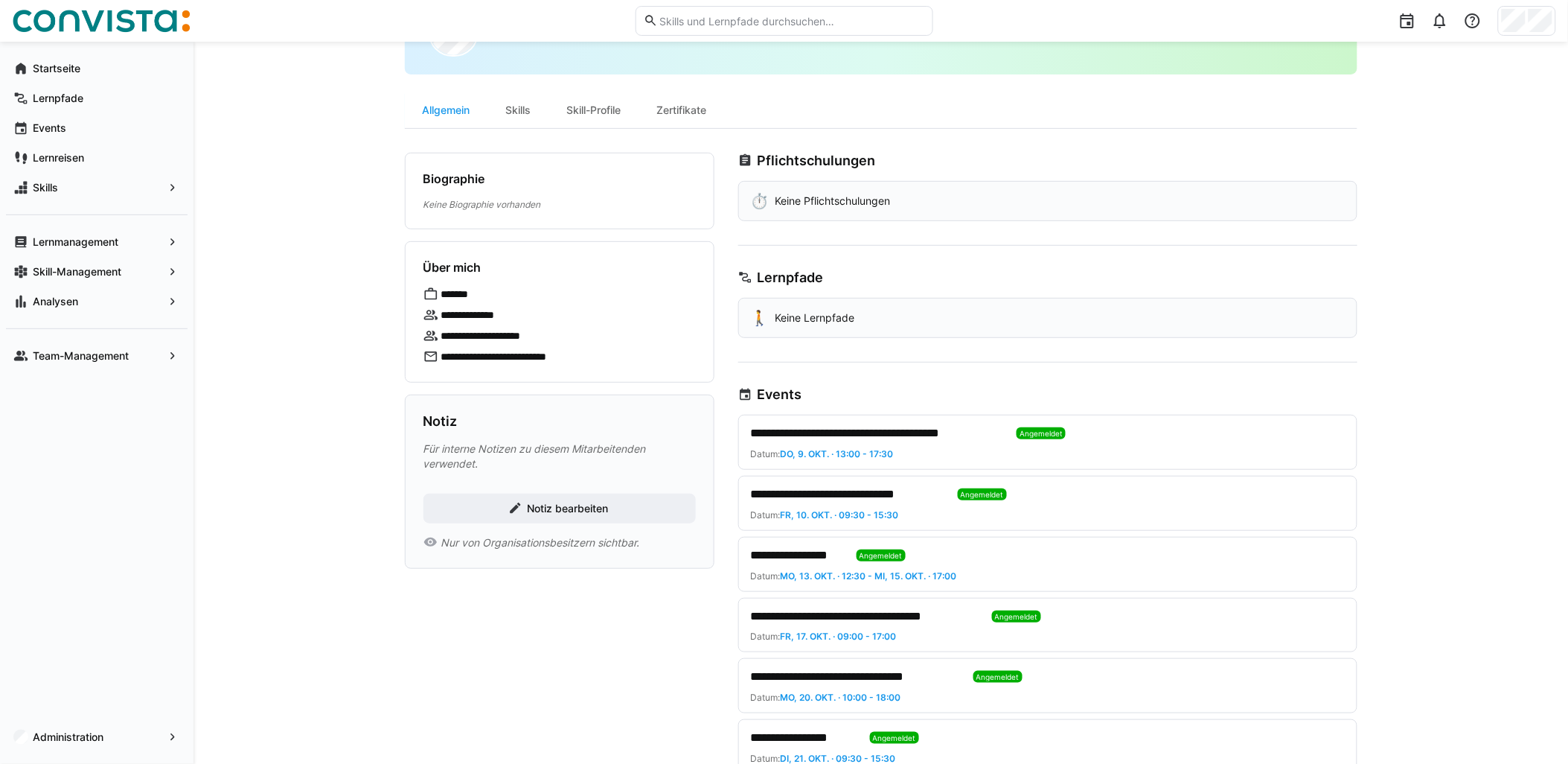
scroll to position [0, 0]
